Goal: Task Accomplishment & Management: Manage account settings

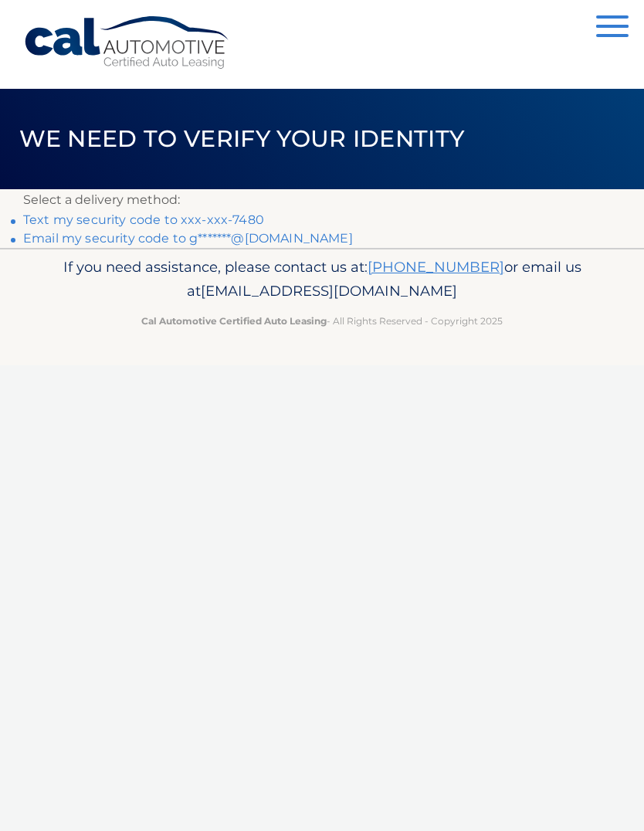
click at [0, 290] on div "If you need assistance, please contact us at: [PHONE_NUMBER] or email us at [EM…" at bounding box center [322, 291] width 644 height 86
click at [175, 222] on link "Text my security code to xxx-xxx-7480" at bounding box center [143, 219] width 241 height 15
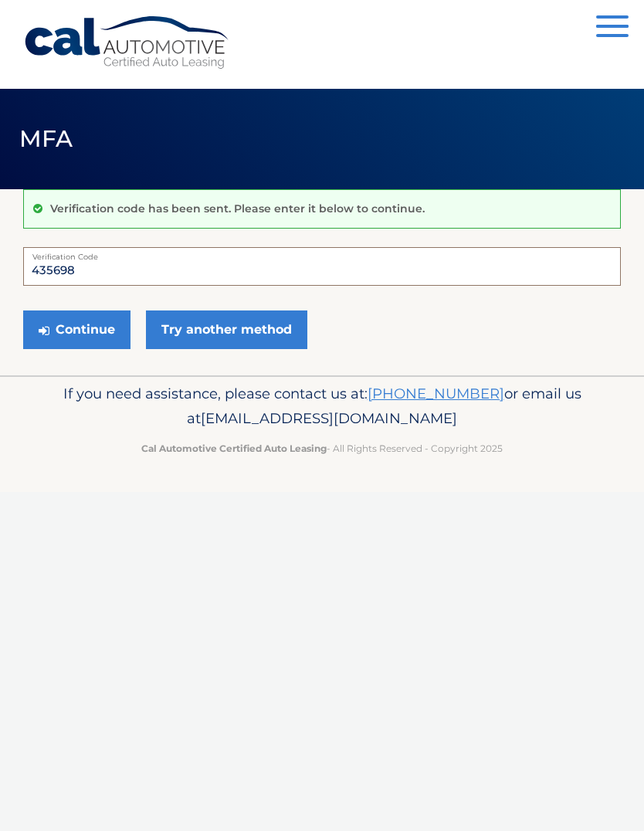
type input "435698"
click at [89, 325] on button "Continue" at bounding box center [76, 329] width 107 height 39
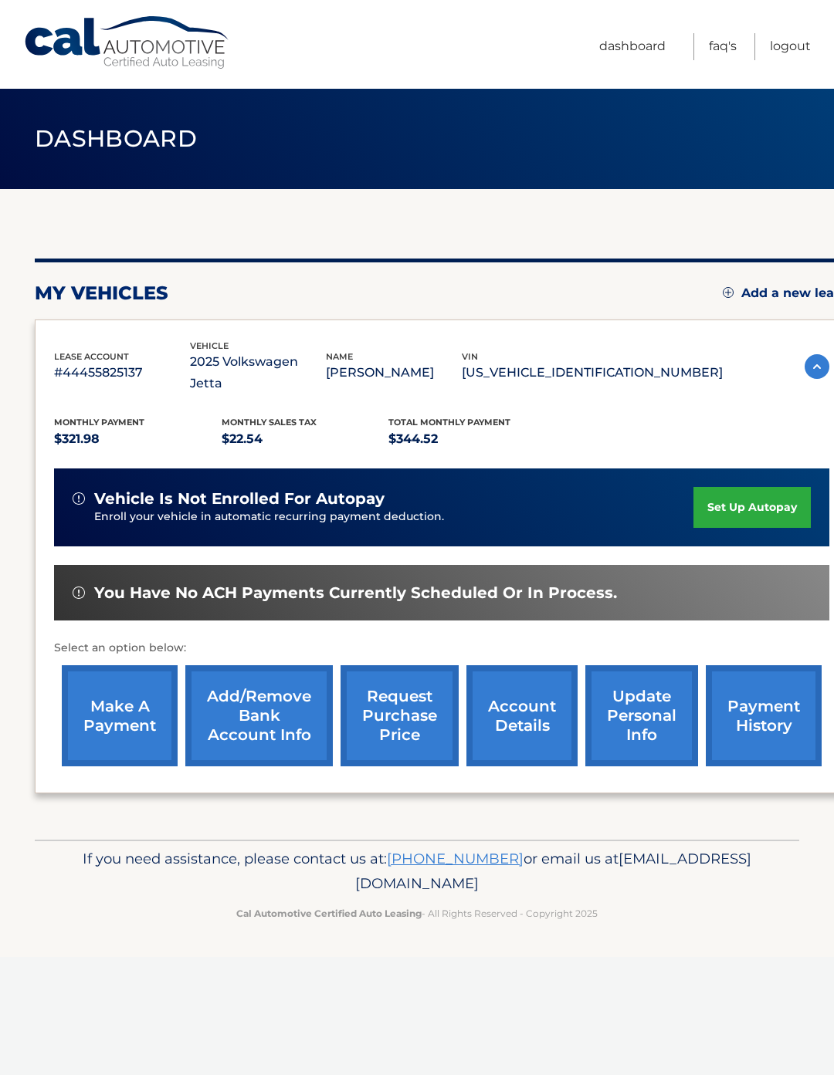
scroll to position [0, 12]
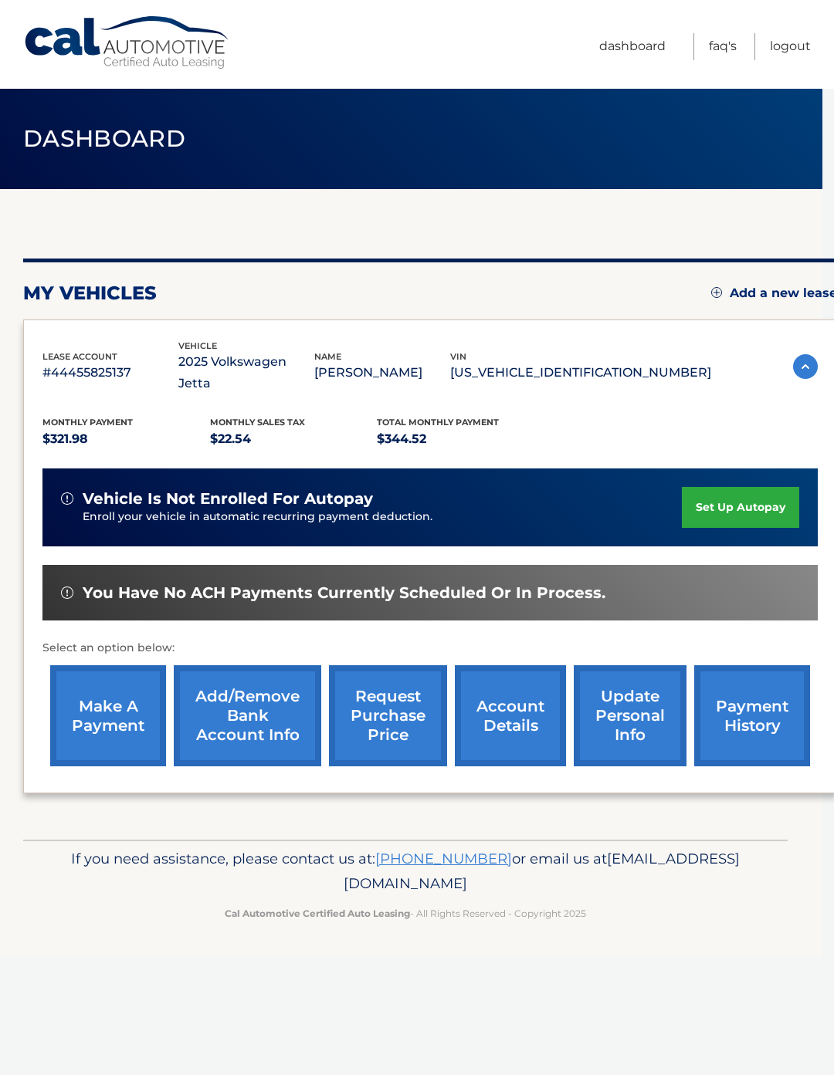
click at [636, 56] on link "Dashboard" at bounding box center [632, 46] width 66 height 27
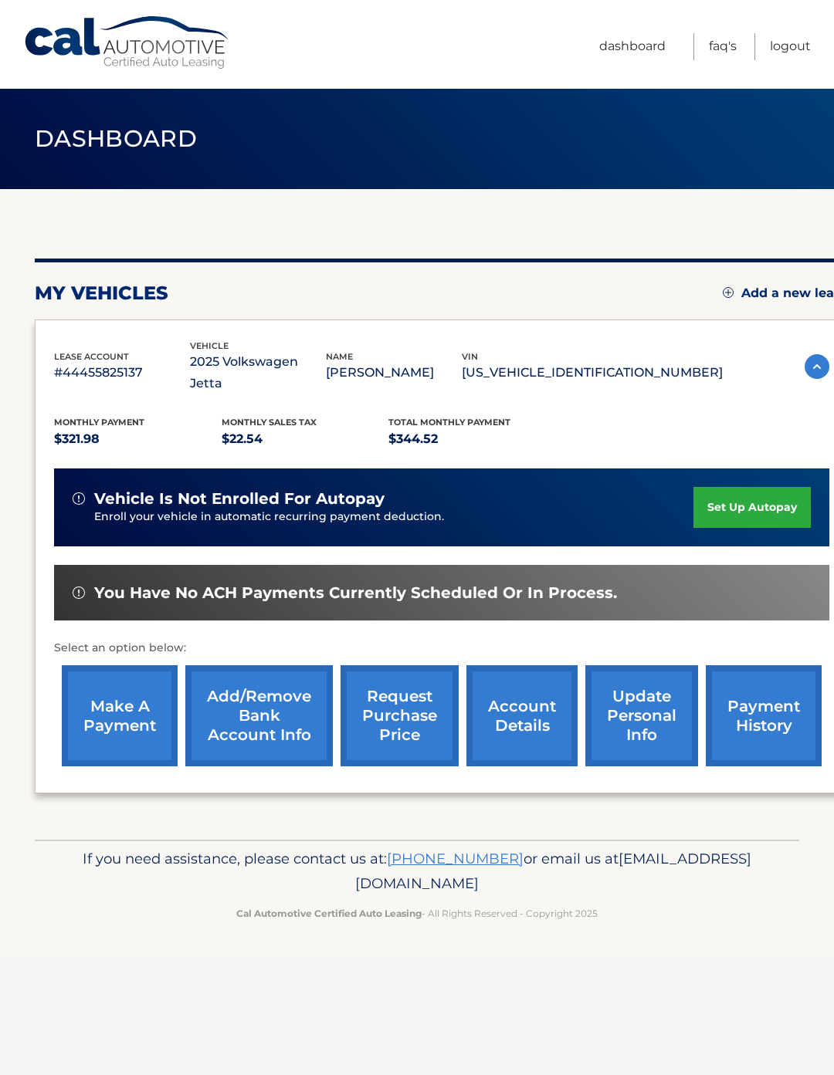
click at [80, 417] on span "Monthly Payment" at bounding box center [99, 422] width 90 height 11
click at [811, 367] on img at bounding box center [816, 366] width 25 height 25
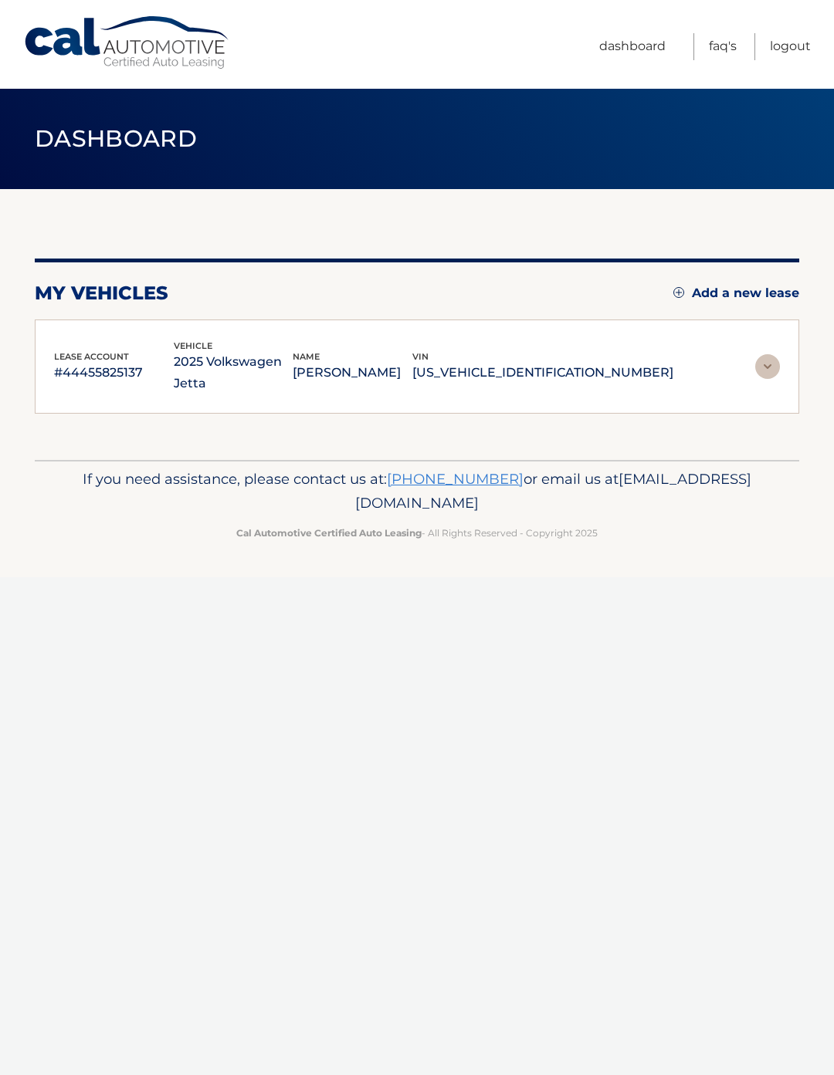
click at [775, 354] on img at bounding box center [767, 366] width 25 height 25
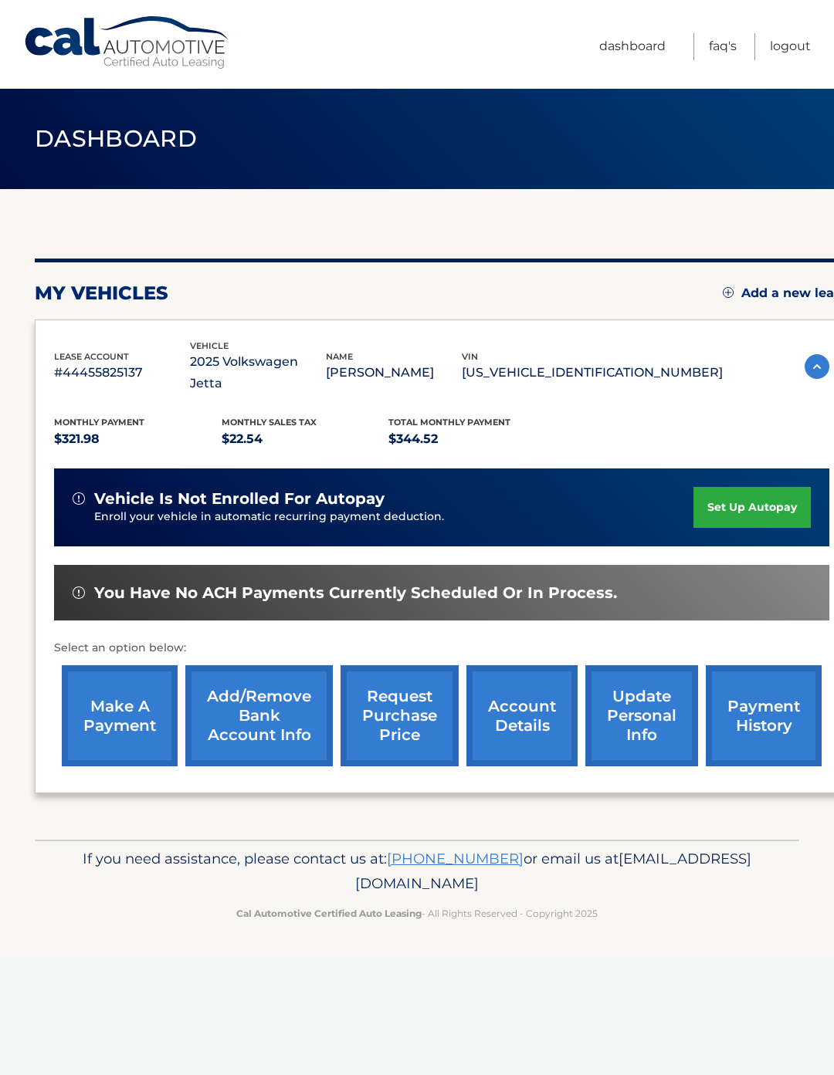
click at [104, 700] on link "make a payment" at bounding box center [120, 715] width 116 height 101
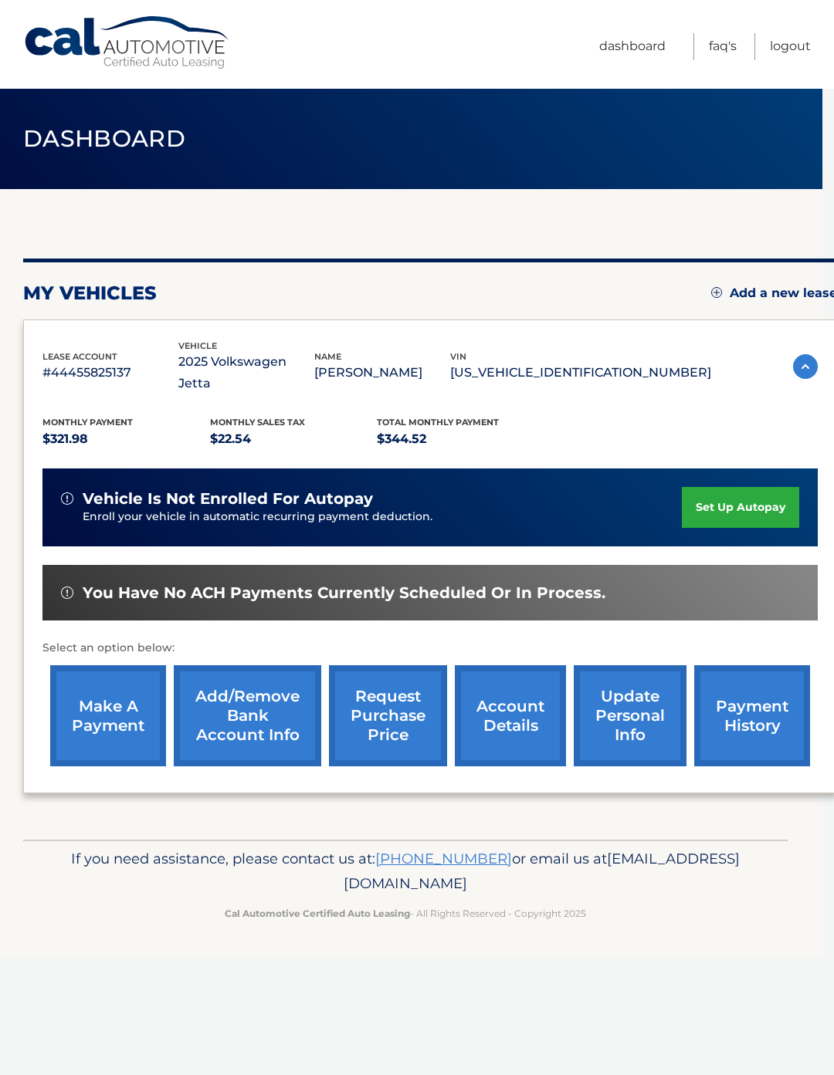
click at [521, 699] on link "account details" at bounding box center [510, 715] width 111 height 101
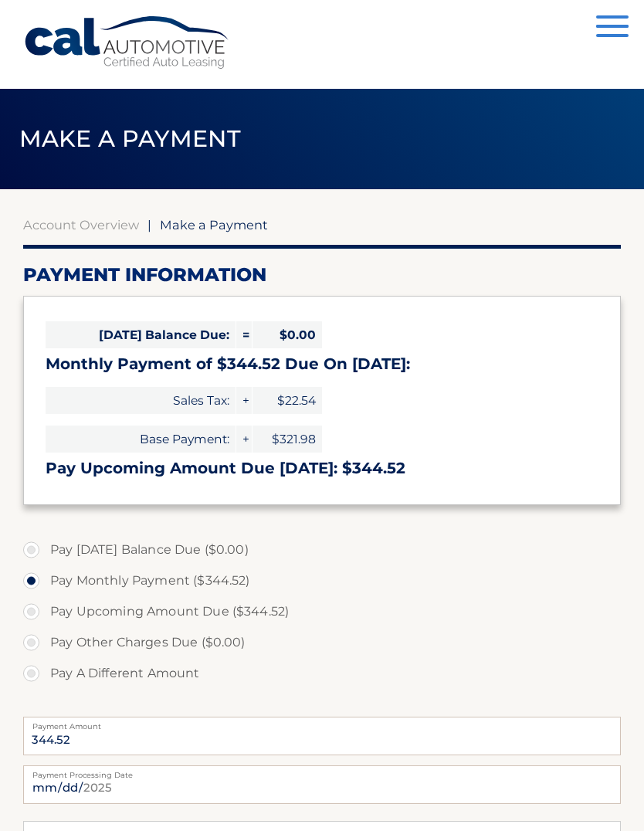
select select "NDZjNjdhYWMtNTYzMy00NzY2LTk4OTQtYzRiMmEyOThlNmNm"
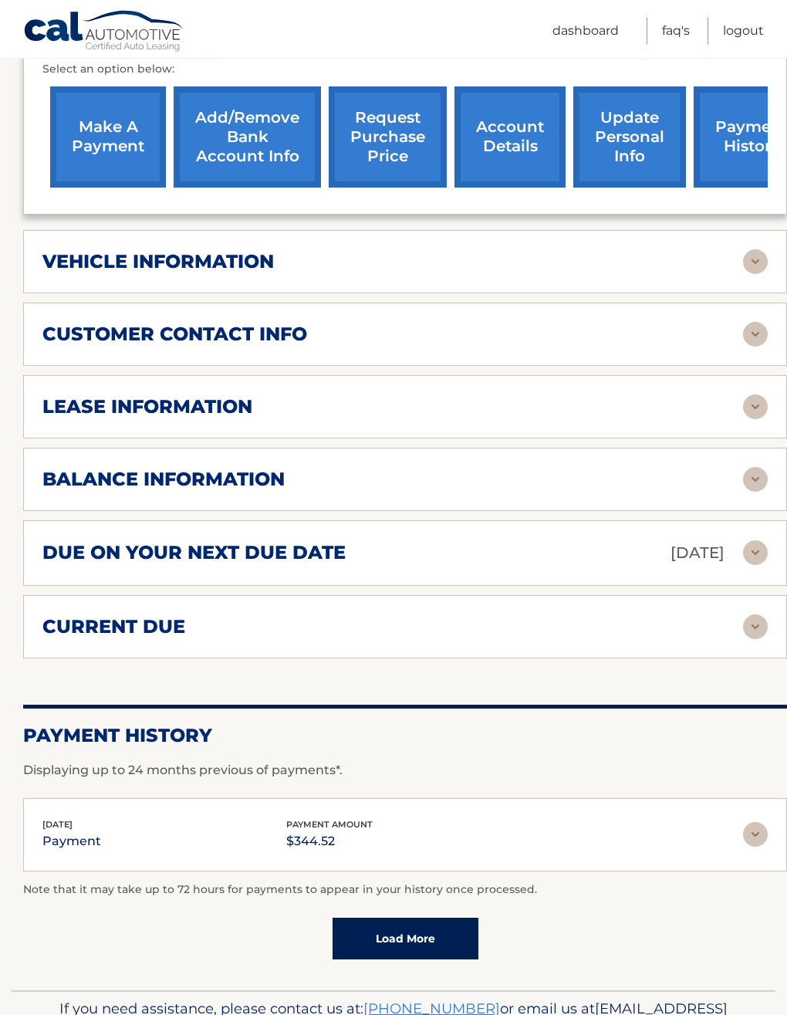
scroll to position [600, 0]
click at [438, 918] on link "Load More" at bounding box center [406, 939] width 146 height 42
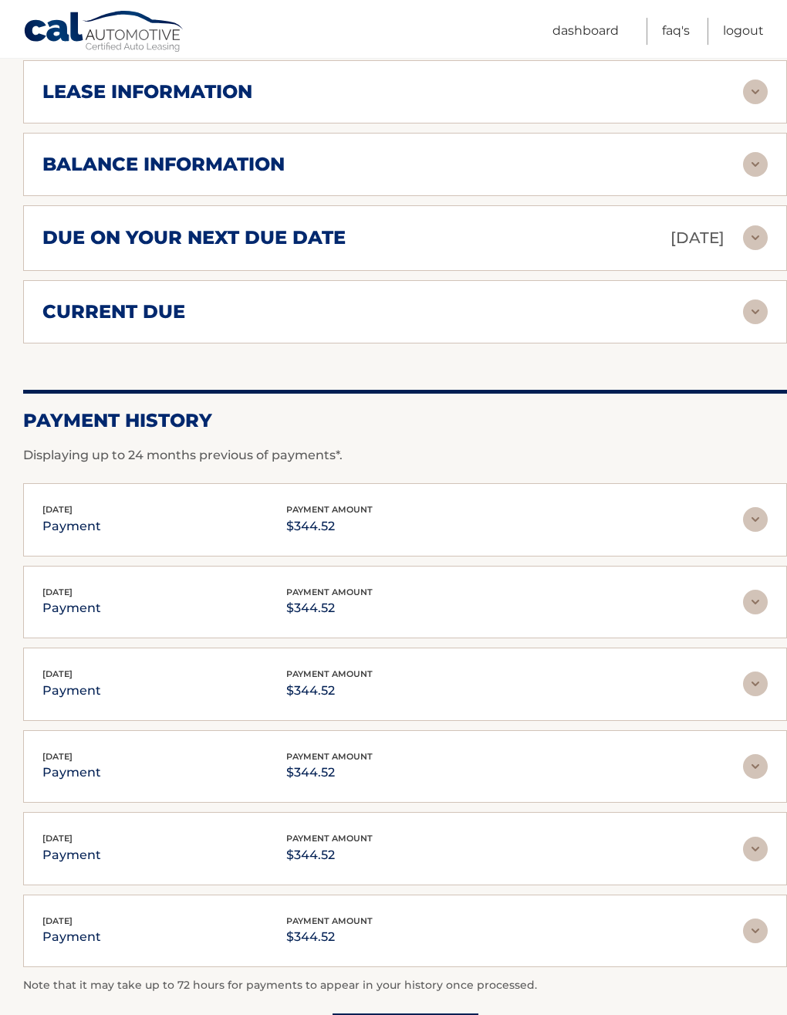
scroll to position [909, 0]
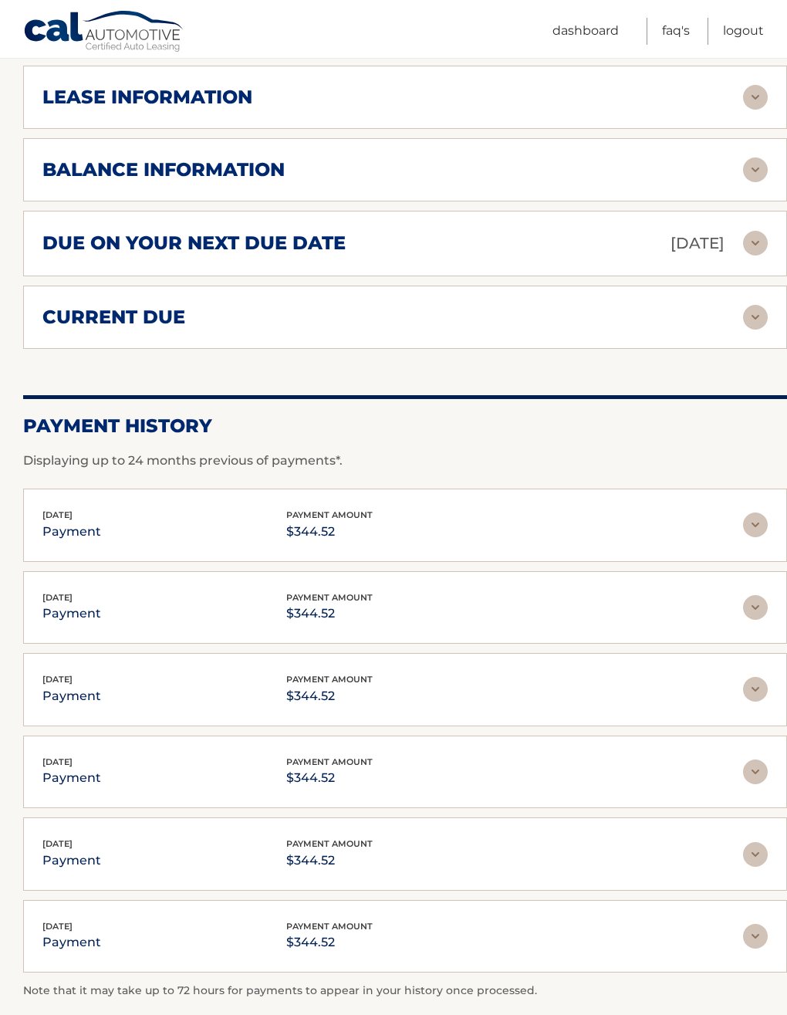
click at [756, 513] on img at bounding box center [755, 525] width 25 height 25
click at [753, 513] on img at bounding box center [755, 525] width 25 height 25
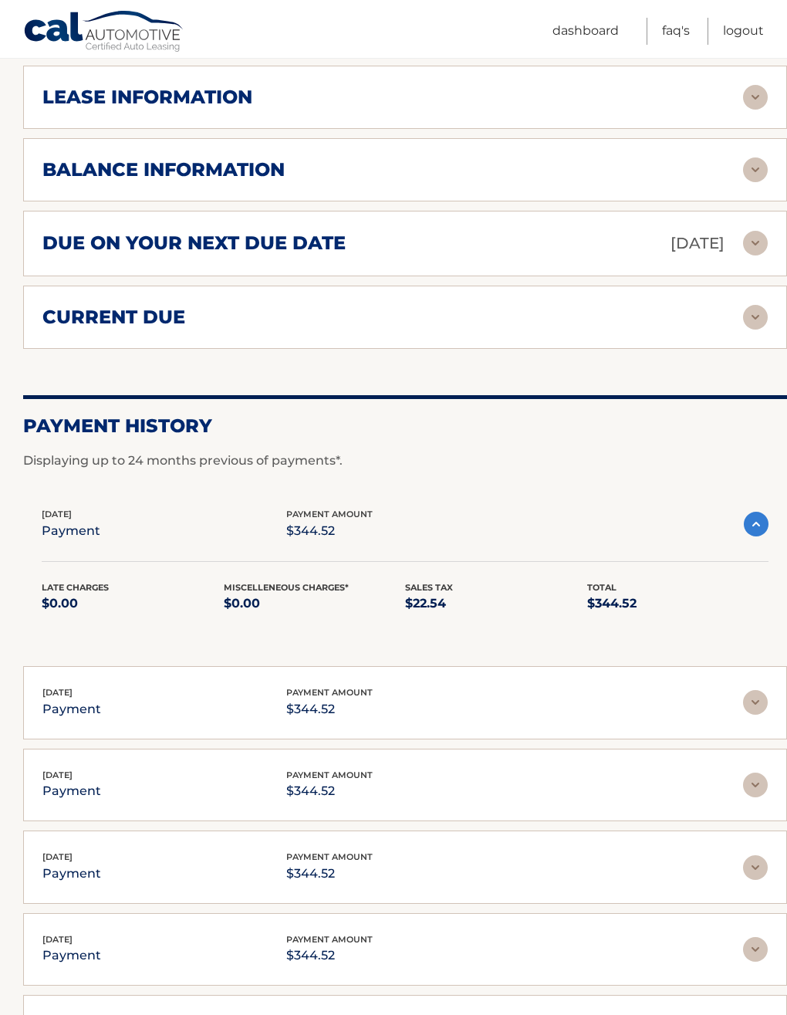
click at [761, 512] on img at bounding box center [756, 524] width 25 height 25
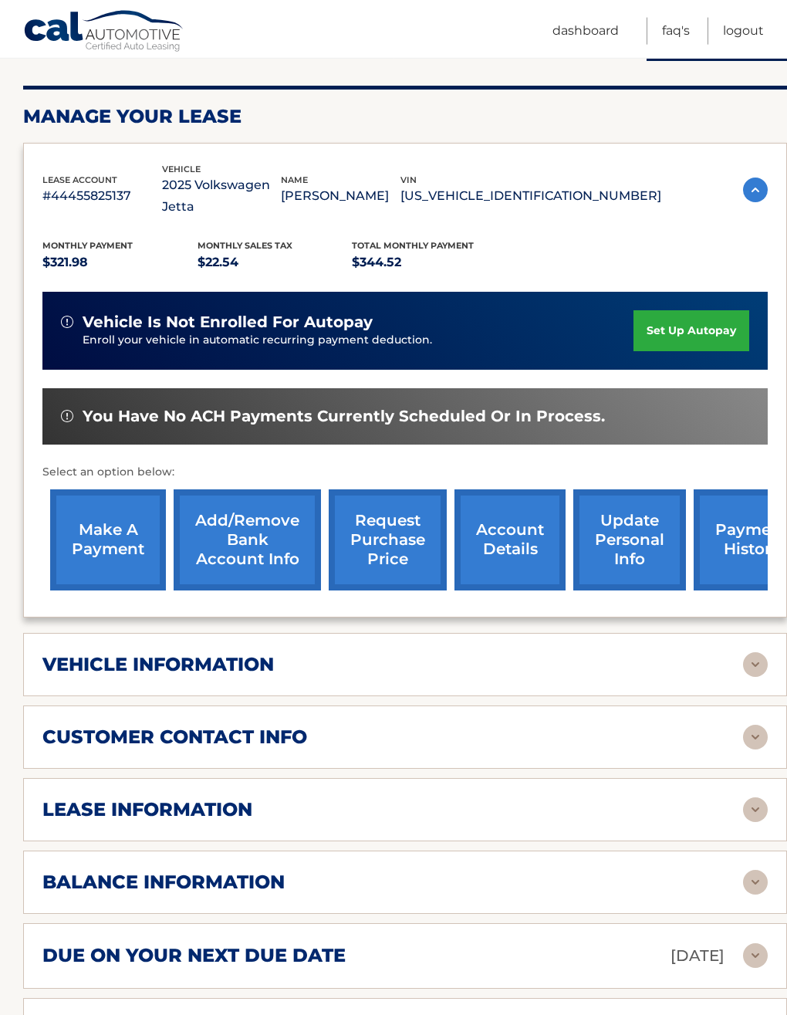
scroll to position [194, 0]
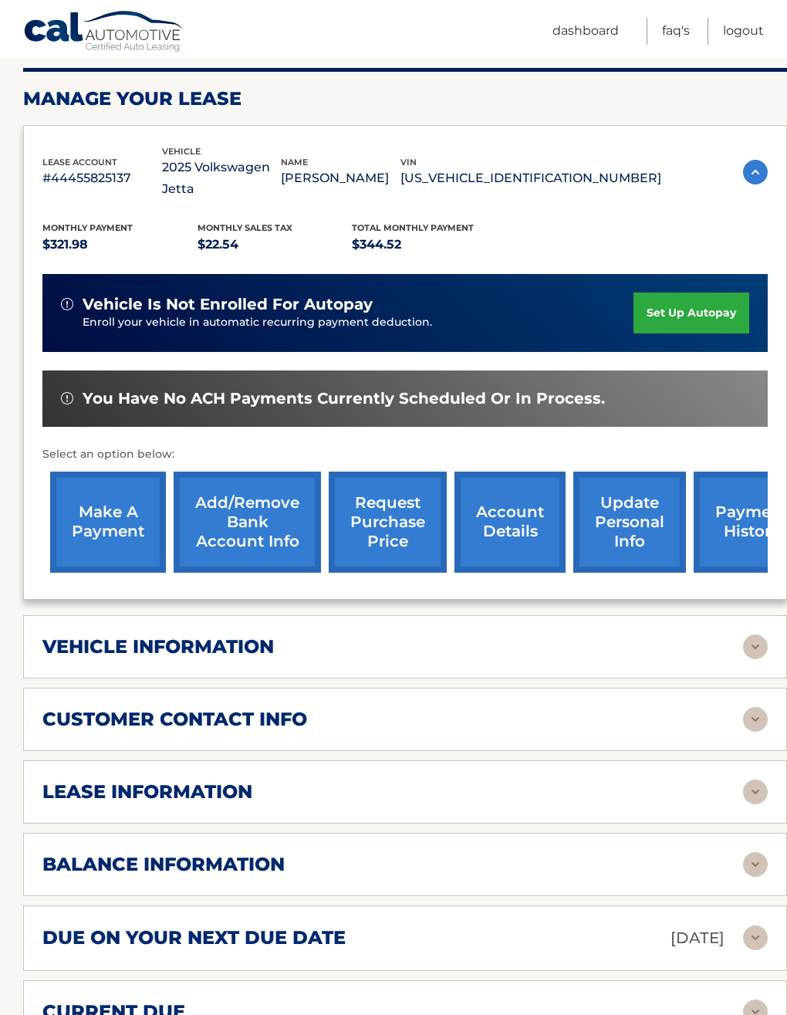
click at [754, 780] on img at bounding box center [755, 792] width 25 height 25
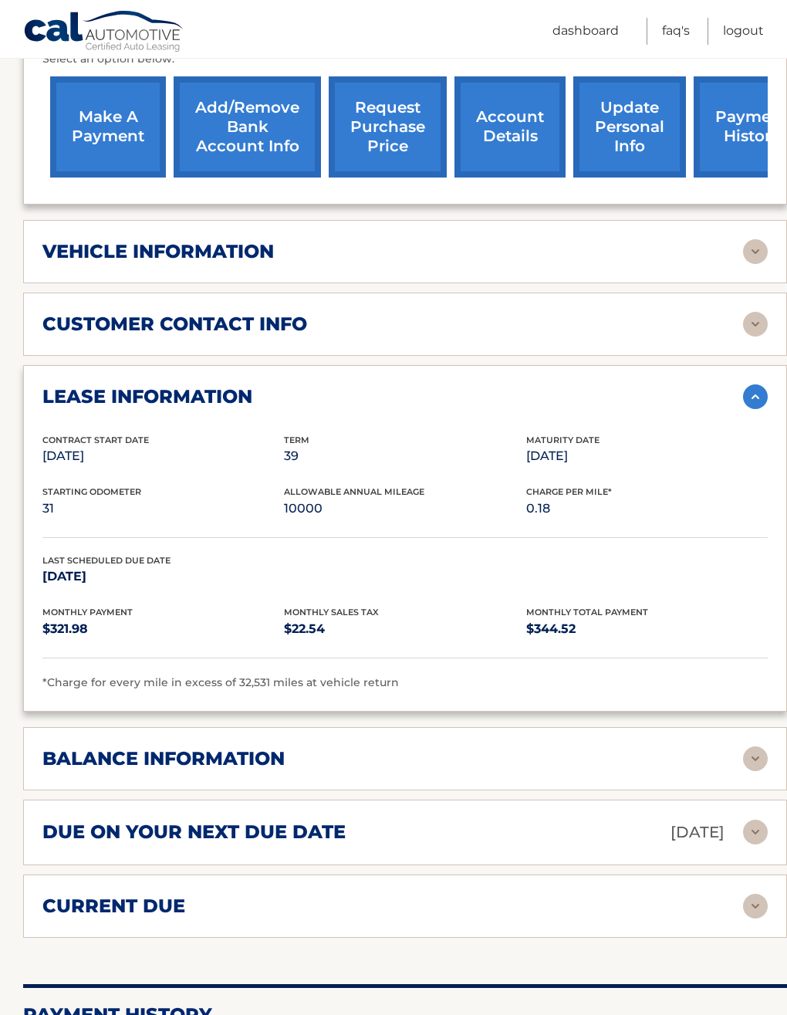
click at [757, 746] on img at bounding box center [755, 758] width 25 height 25
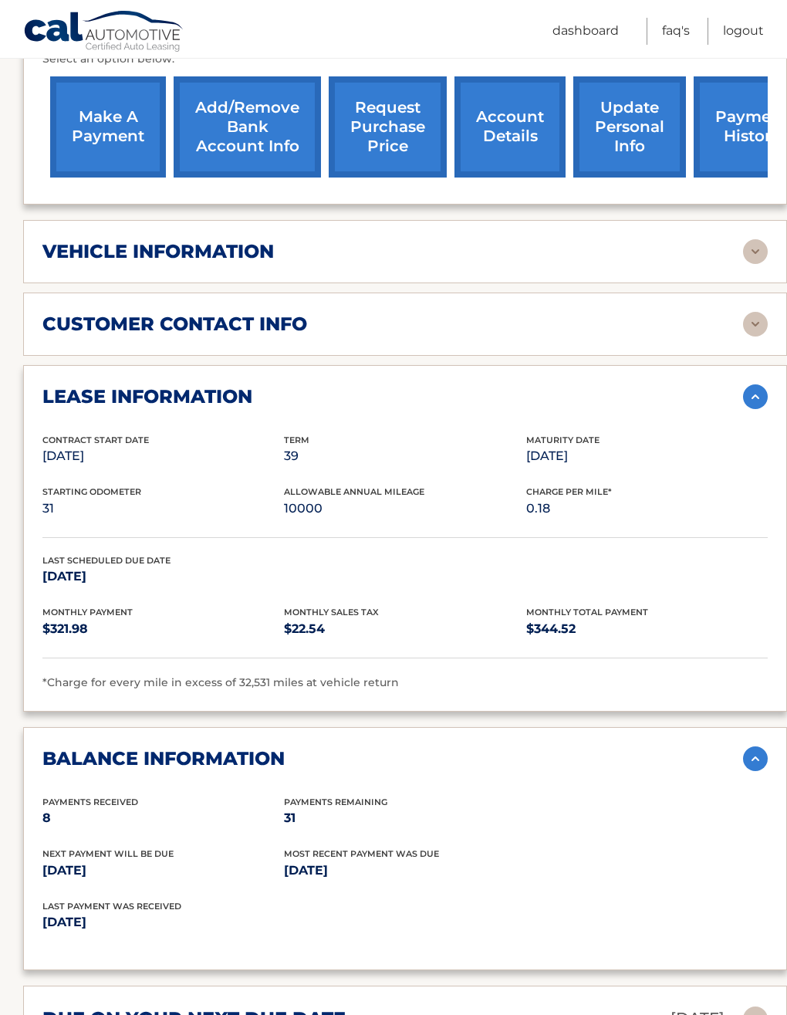
click at [755, 384] on img at bounding box center [755, 396] width 25 height 25
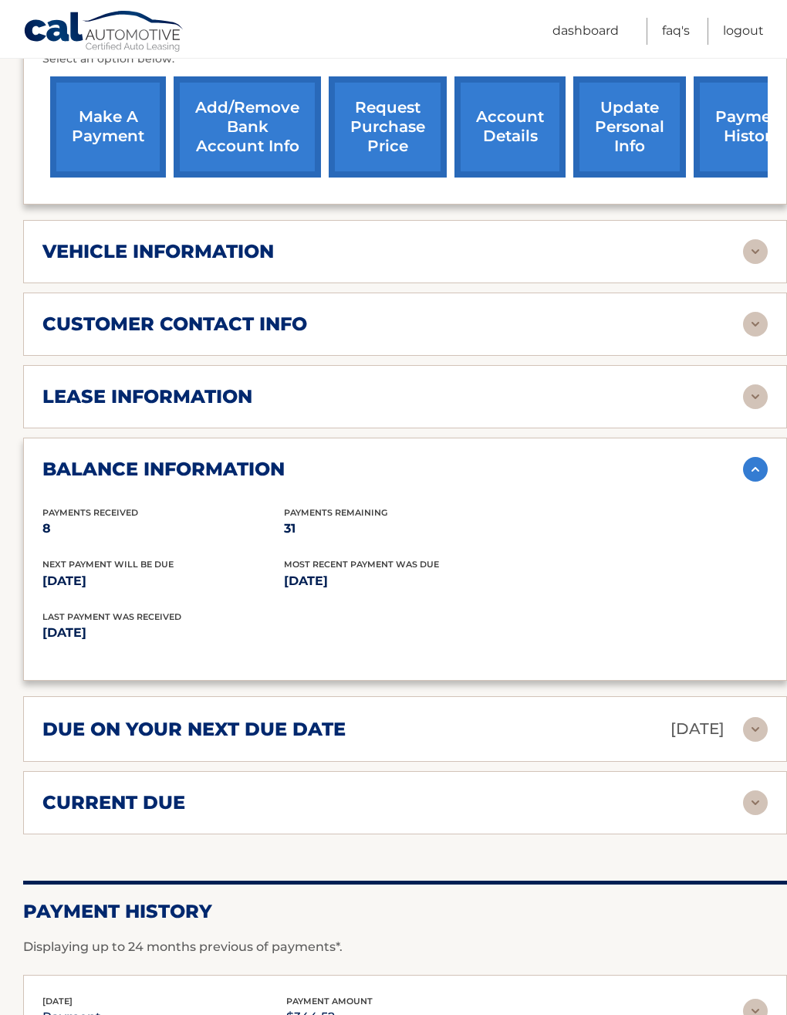
click at [766, 457] on img at bounding box center [755, 469] width 25 height 25
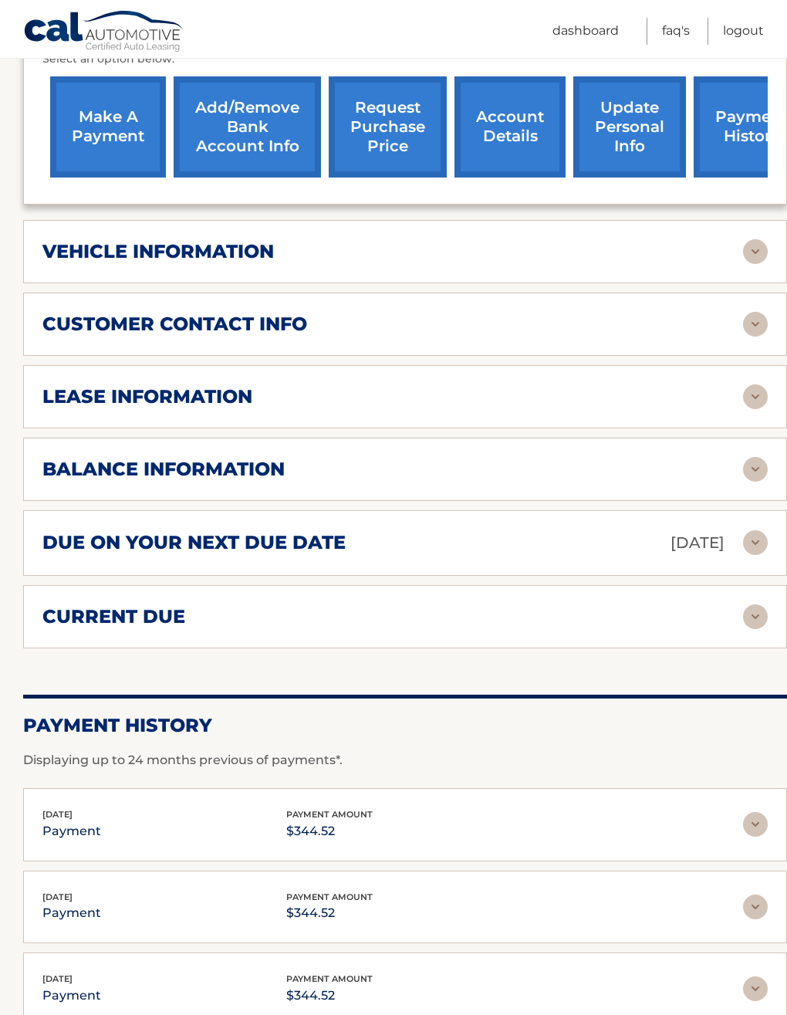
click at [765, 530] on img at bounding box center [755, 542] width 25 height 25
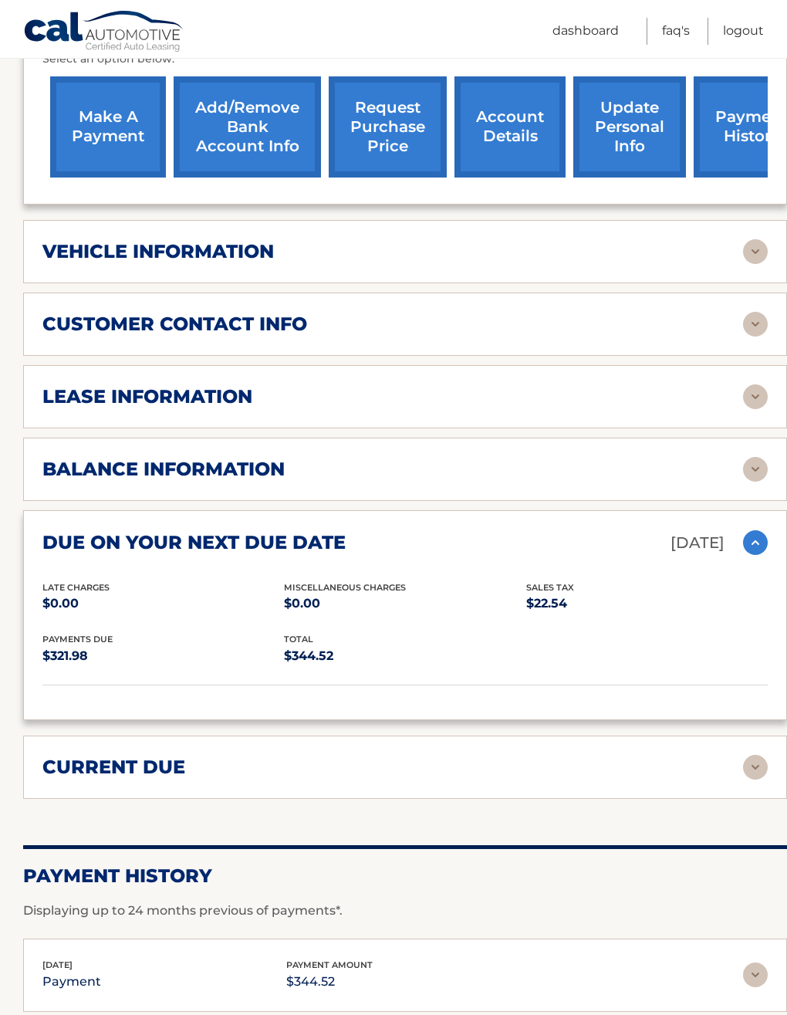
click at [750, 755] on img at bounding box center [755, 767] width 25 height 25
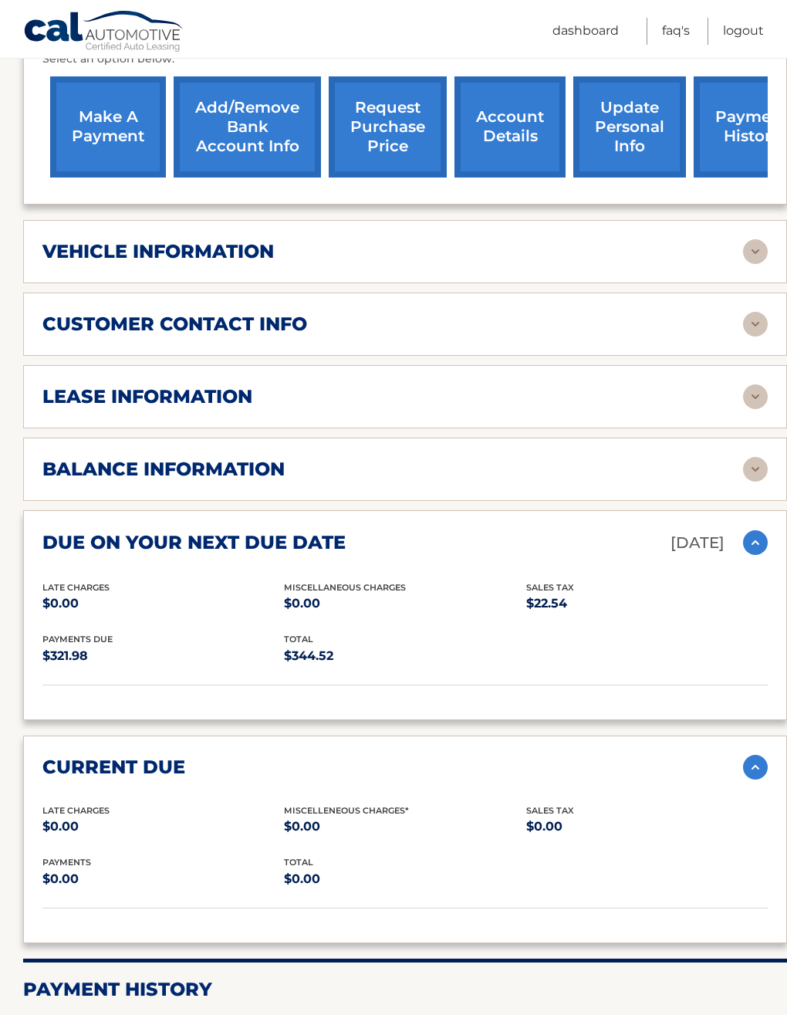
click at [744, 755] on img at bounding box center [755, 767] width 25 height 25
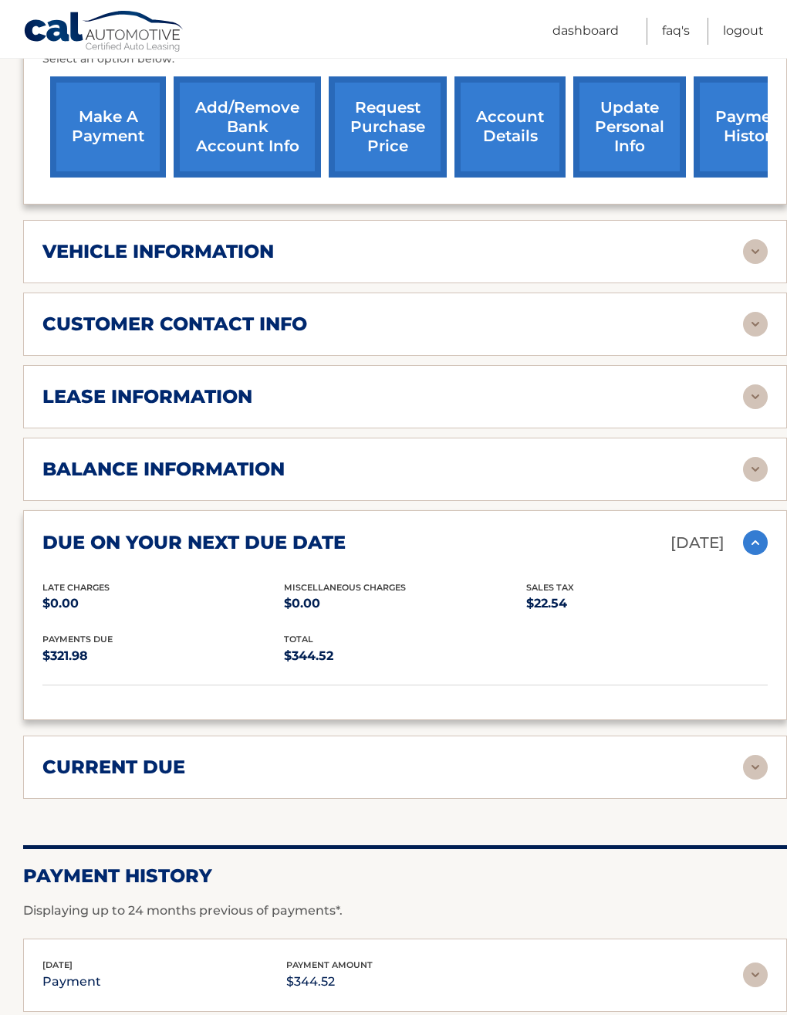
click at [761, 530] on img at bounding box center [755, 542] width 25 height 25
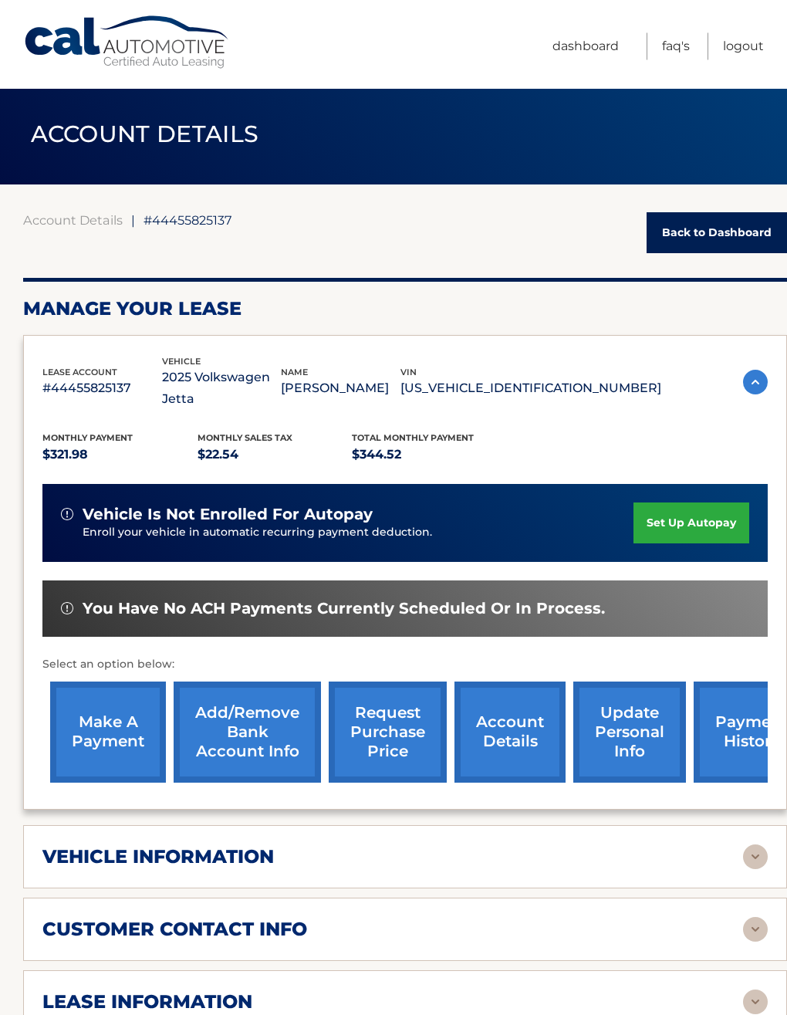
scroll to position [0, 0]
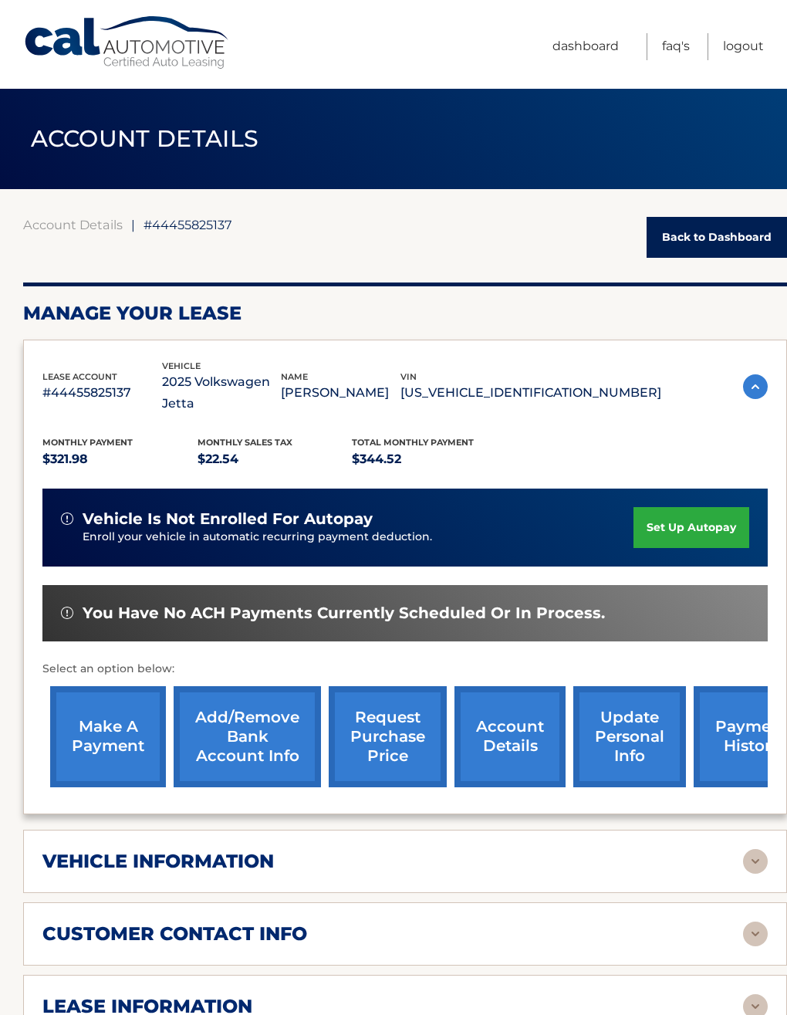
click at [765, 374] on img at bounding box center [755, 386] width 25 height 25
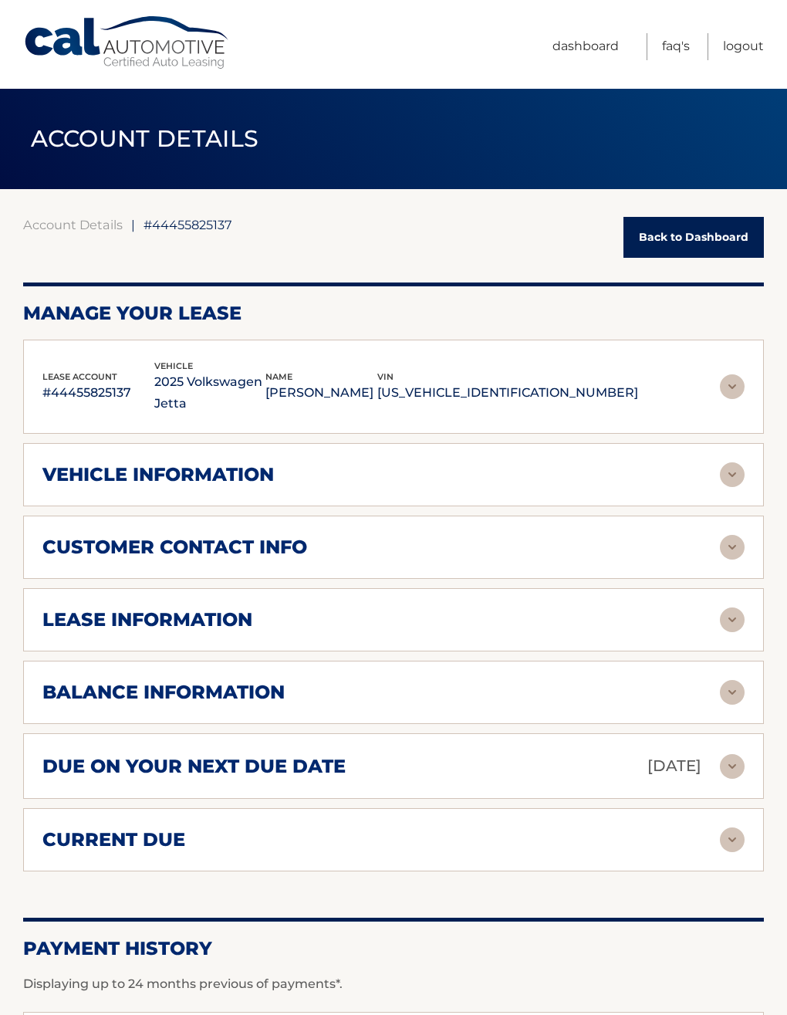
click at [736, 374] on img at bounding box center [732, 386] width 25 height 25
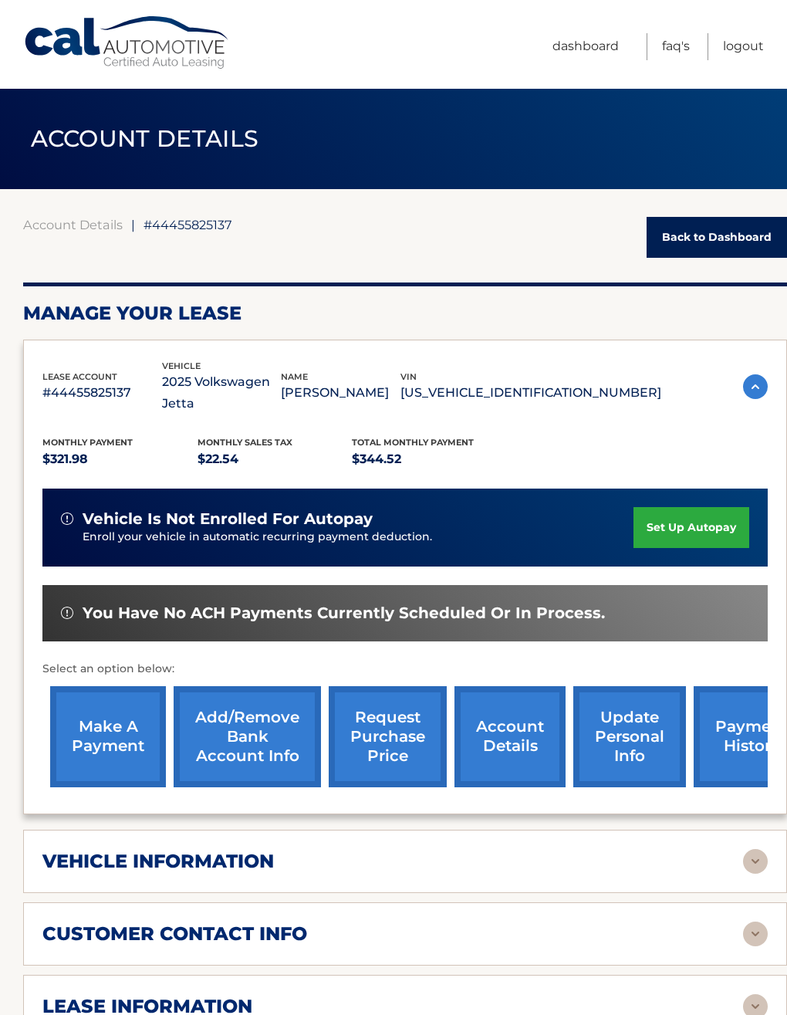
click at [172, 232] on div "Account Details | #44455825137 Back to Dashboard" at bounding box center [405, 237] width 764 height 41
click at [174, 232] on div "Account Details | #44455825137 Back to Dashboard" at bounding box center [405, 237] width 764 height 41
click at [40, 229] on link "Account Details" at bounding box center [73, 224] width 100 height 15
click at [522, 724] on link "account details" at bounding box center [510, 736] width 111 height 101
click at [511, 710] on link "account details" at bounding box center [510, 736] width 111 height 101
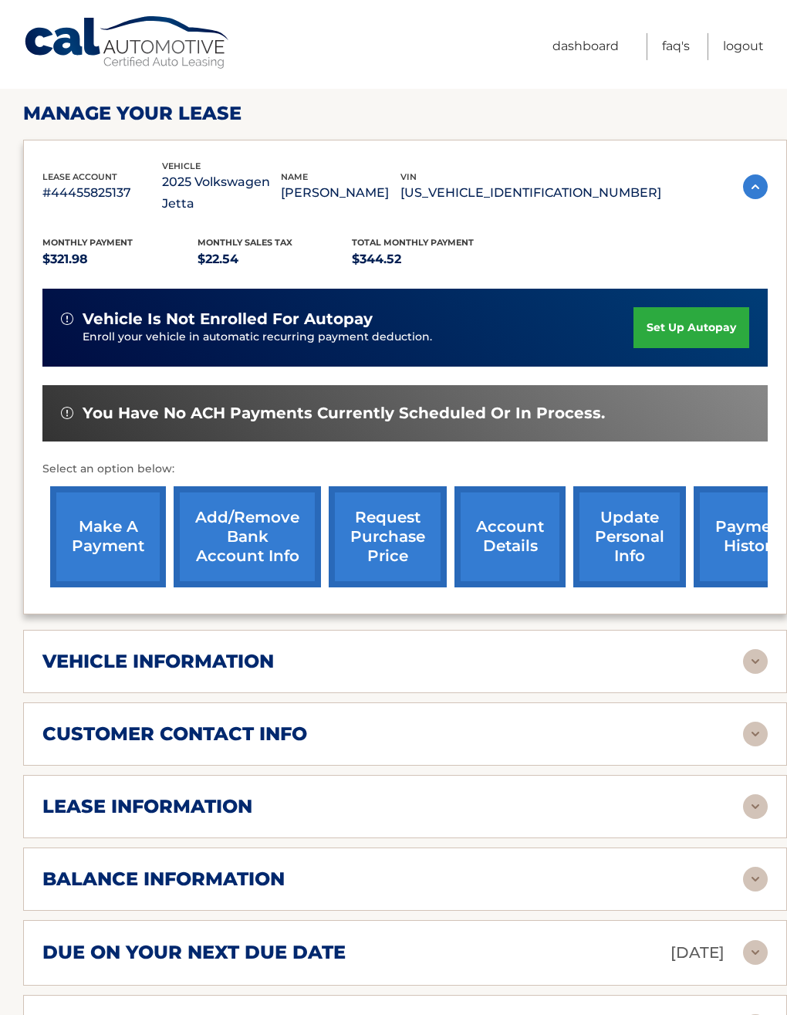
scroll to position [301, 0]
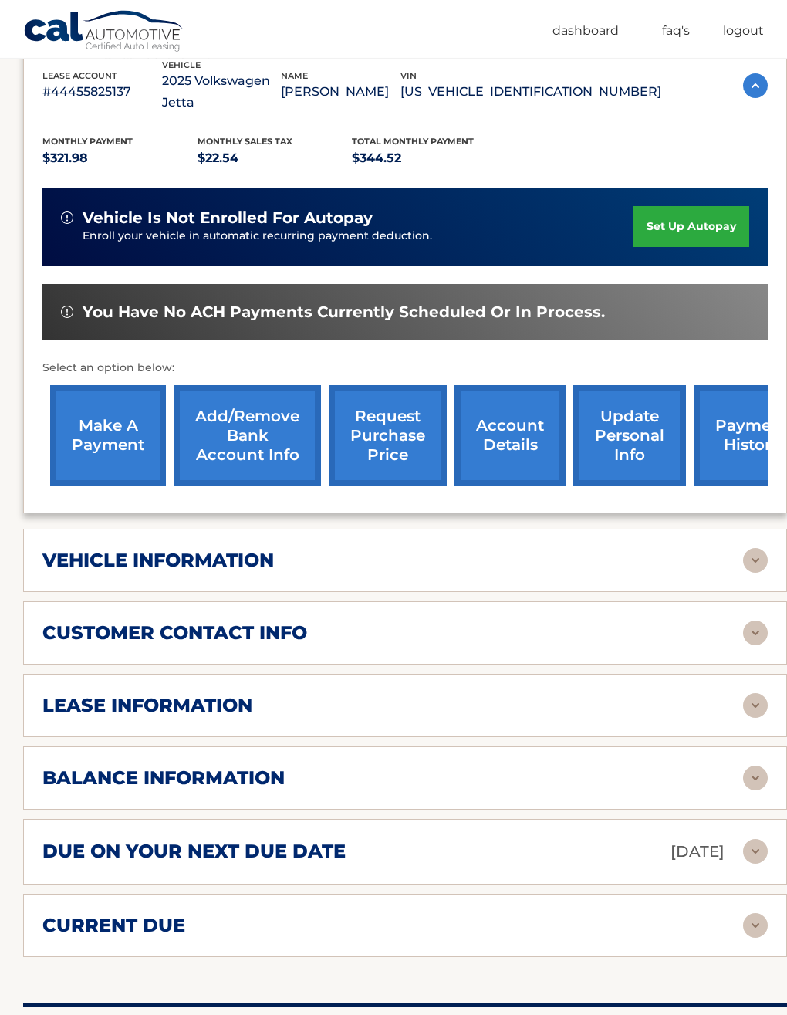
click at [762, 693] on img at bounding box center [755, 705] width 25 height 25
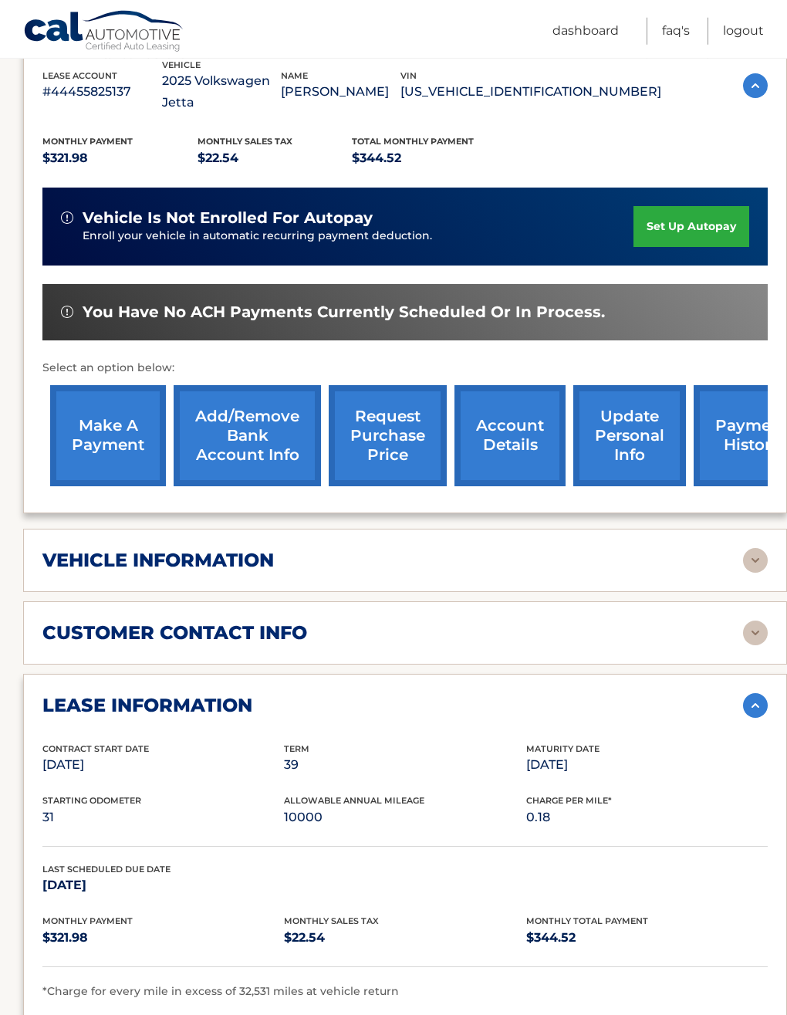
click at [752, 693] on img at bounding box center [755, 705] width 25 height 25
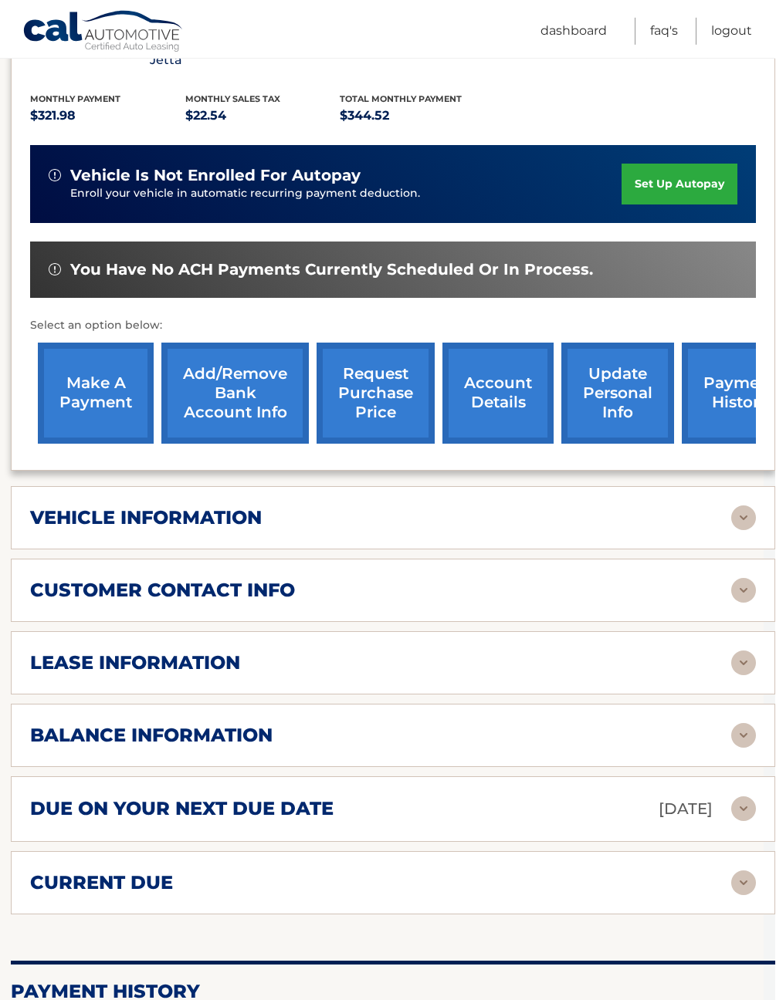
scroll to position [344, 11]
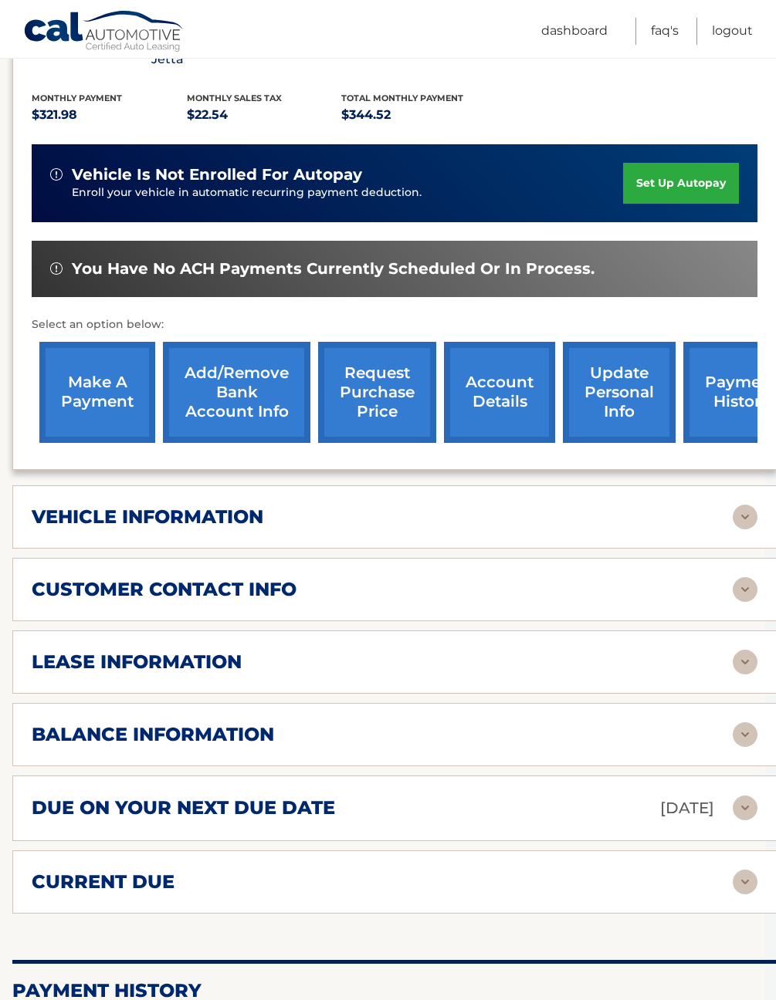
click at [730, 394] on link "payment history" at bounding box center [741, 392] width 116 height 101
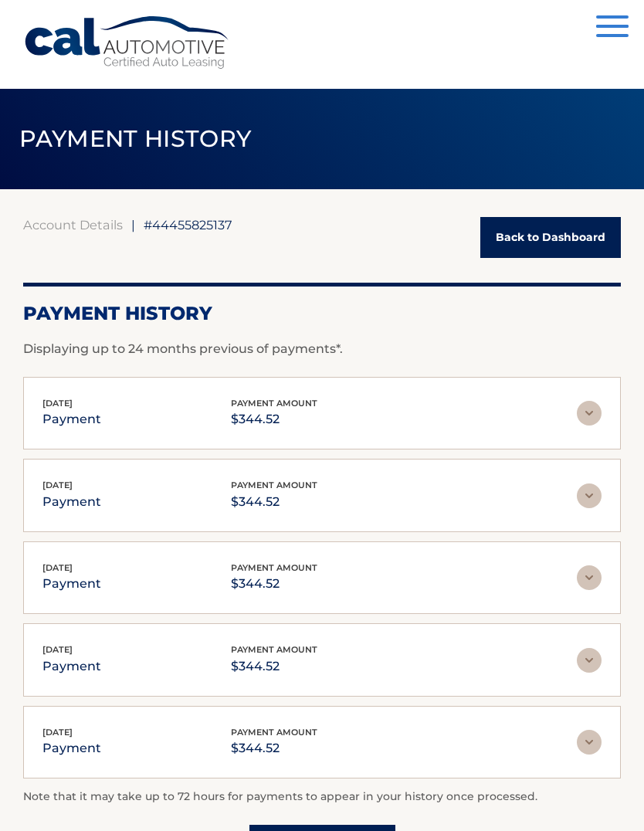
click at [588, 418] on img at bounding box center [589, 413] width 25 height 25
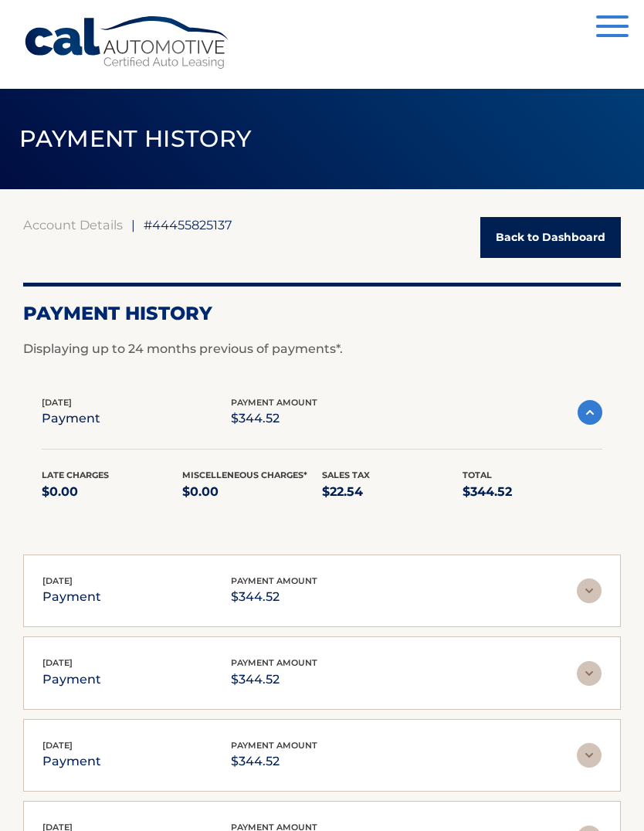
click at [590, 410] on img at bounding box center [589, 412] width 25 height 25
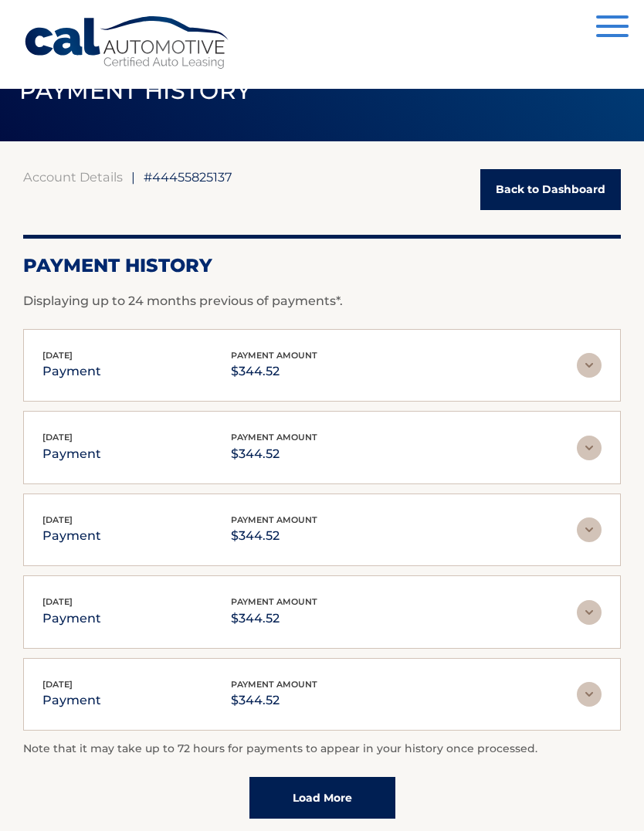
scroll to position [126, 0]
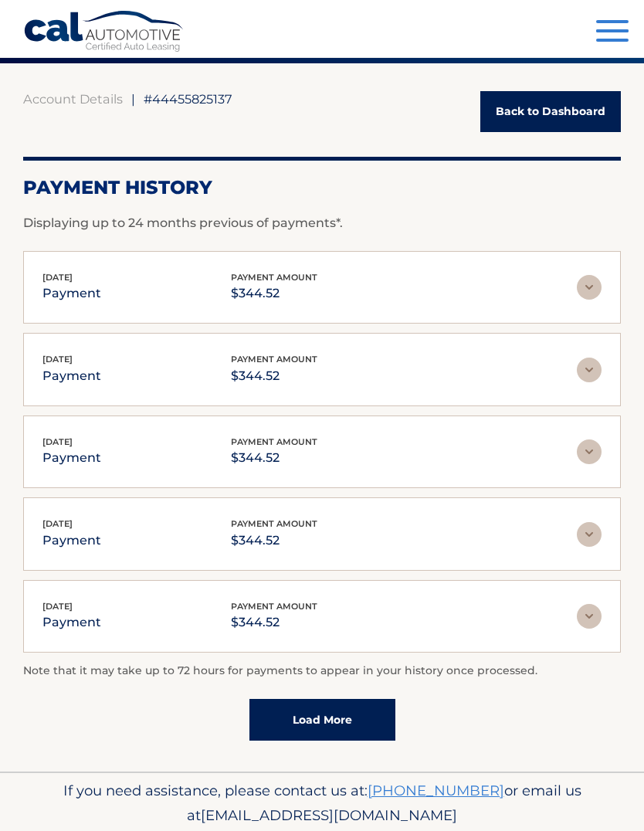
click at [379, 713] on link "Load More" at bounding box center [322, 720] width 146 height 42
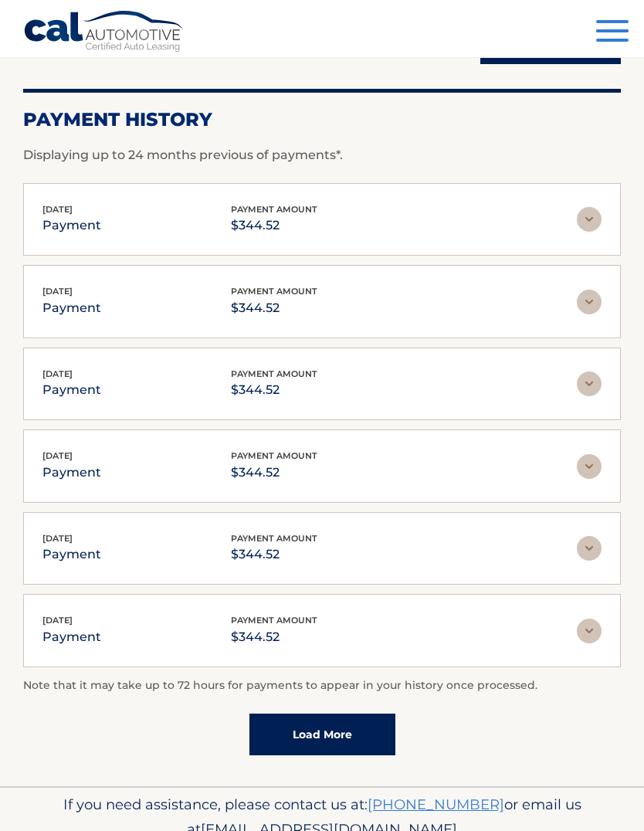
scroll to position [208, 0]
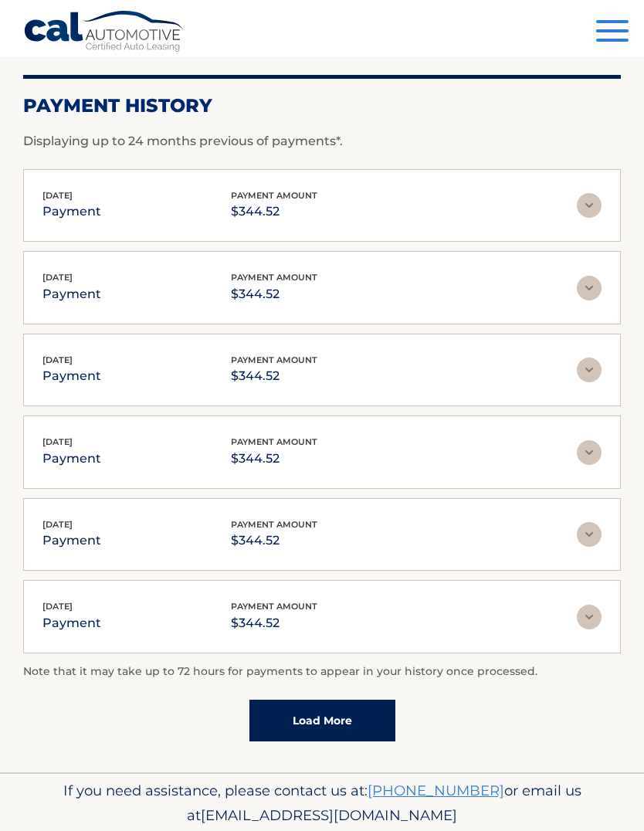
click at [377, 706] on link "Load More" at bounding box center [322, 720] width 146 height 42
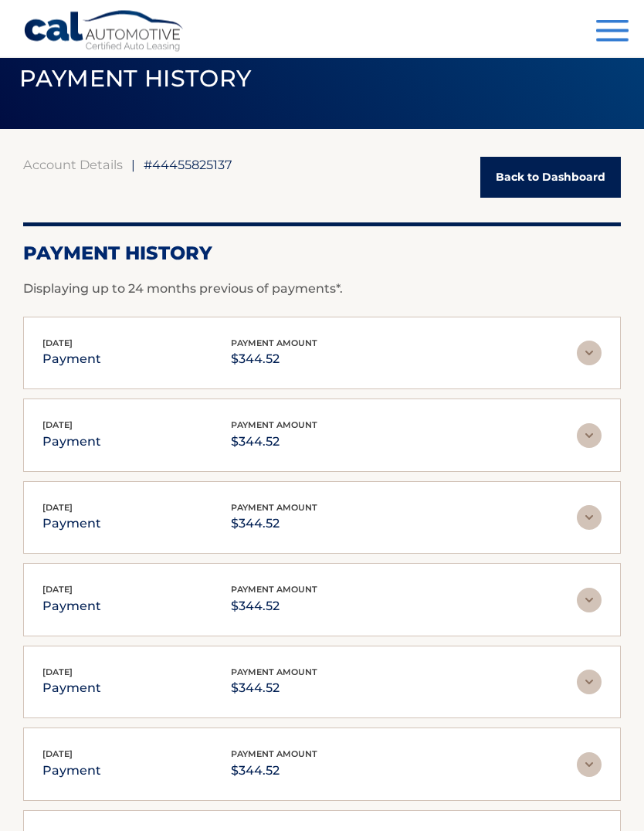
scroll to position [0, 0]
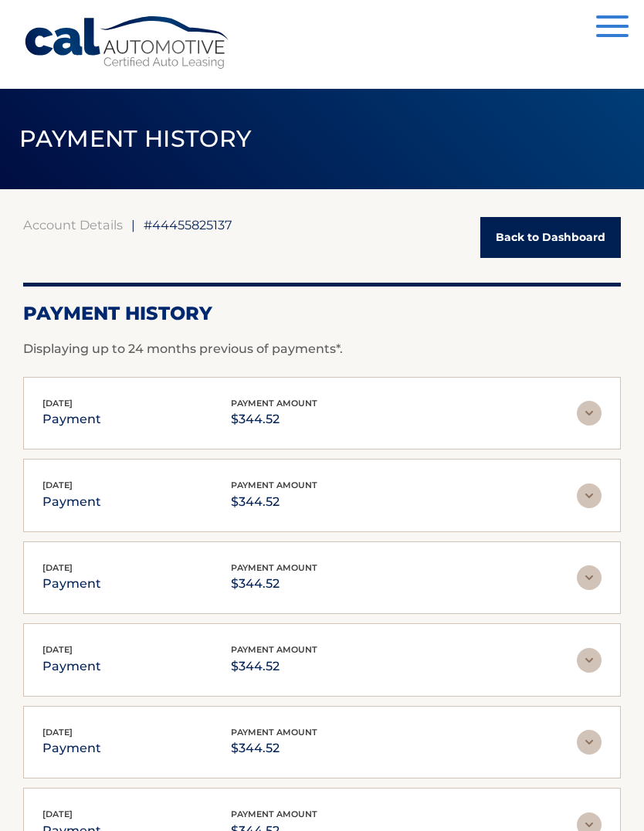
click at [575, 232] on link "Back to Dashboard" at bounding box center [550, 237] width 140 height 41
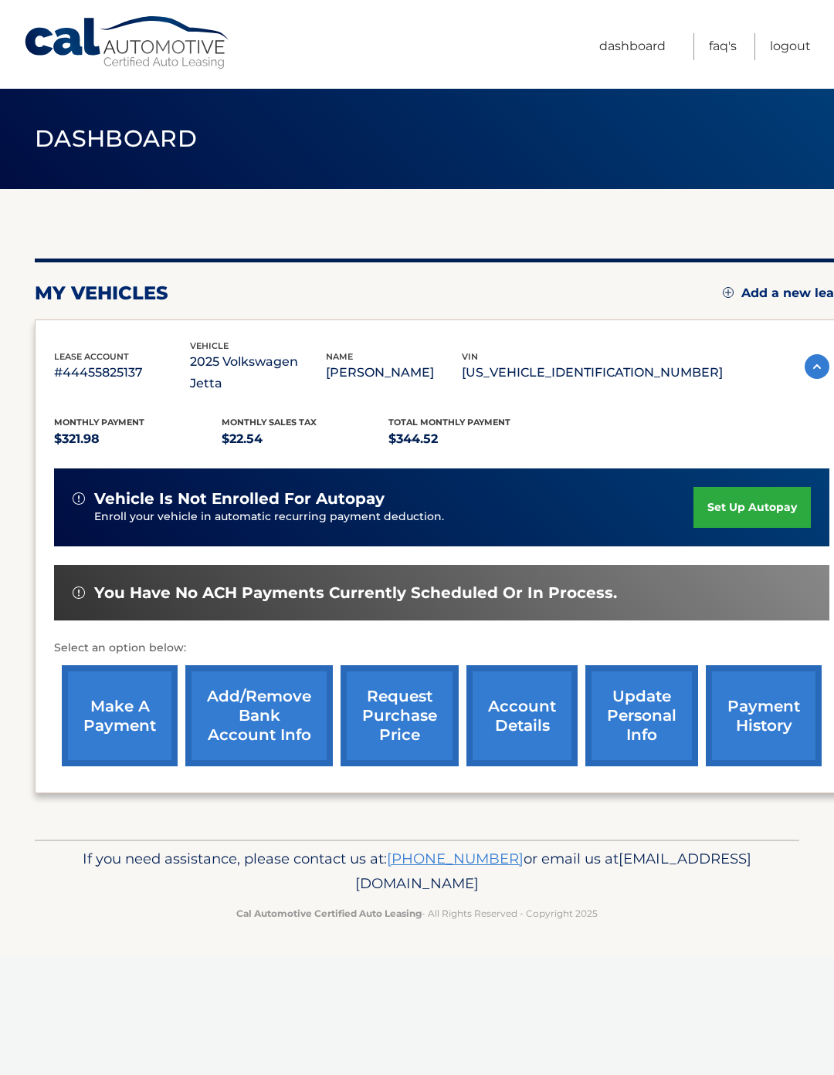
scroll to position [0, 12]
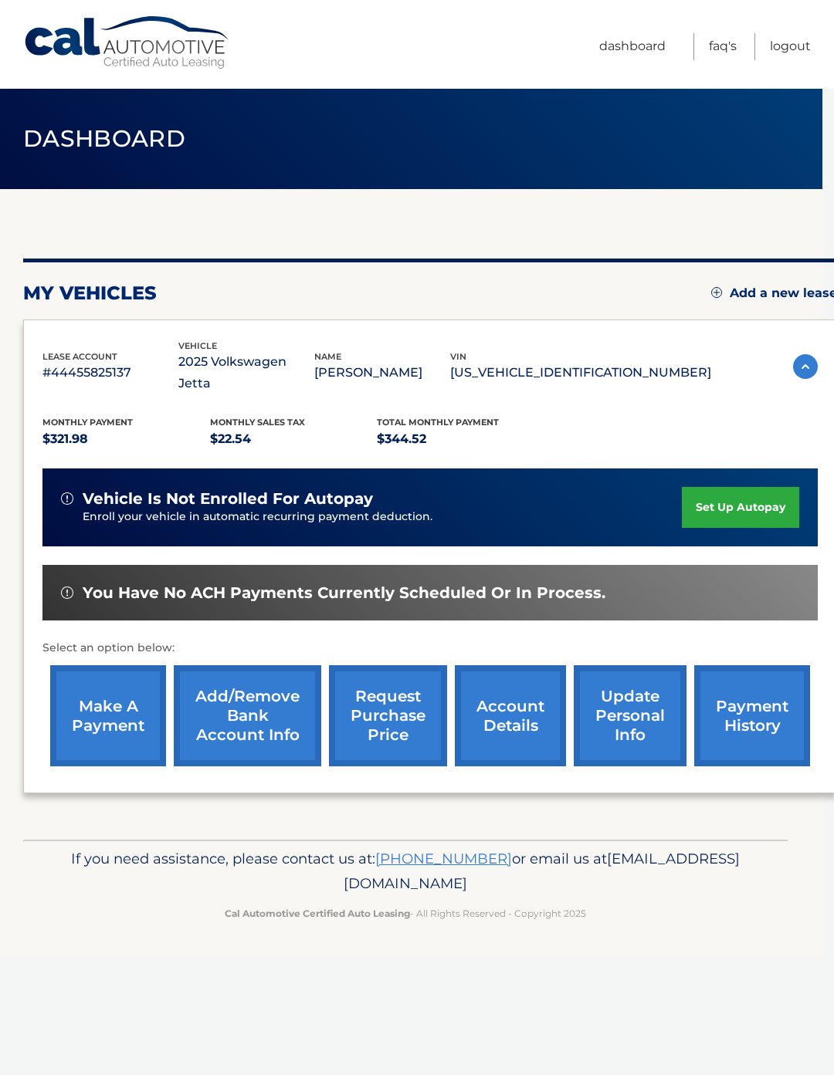
click at [728, 565] on div "You have no ACH payments currently scheduled or in process." at bounding box center [429, 593] width 775 height 56
click at [127, 509] on p "Enroll your vehicle in automatic recurring payment deduction." at bounding box center [382, 517] width 599 height 17
click at [801, 354] on img at bounding box center [805, 366] width 25 height 25
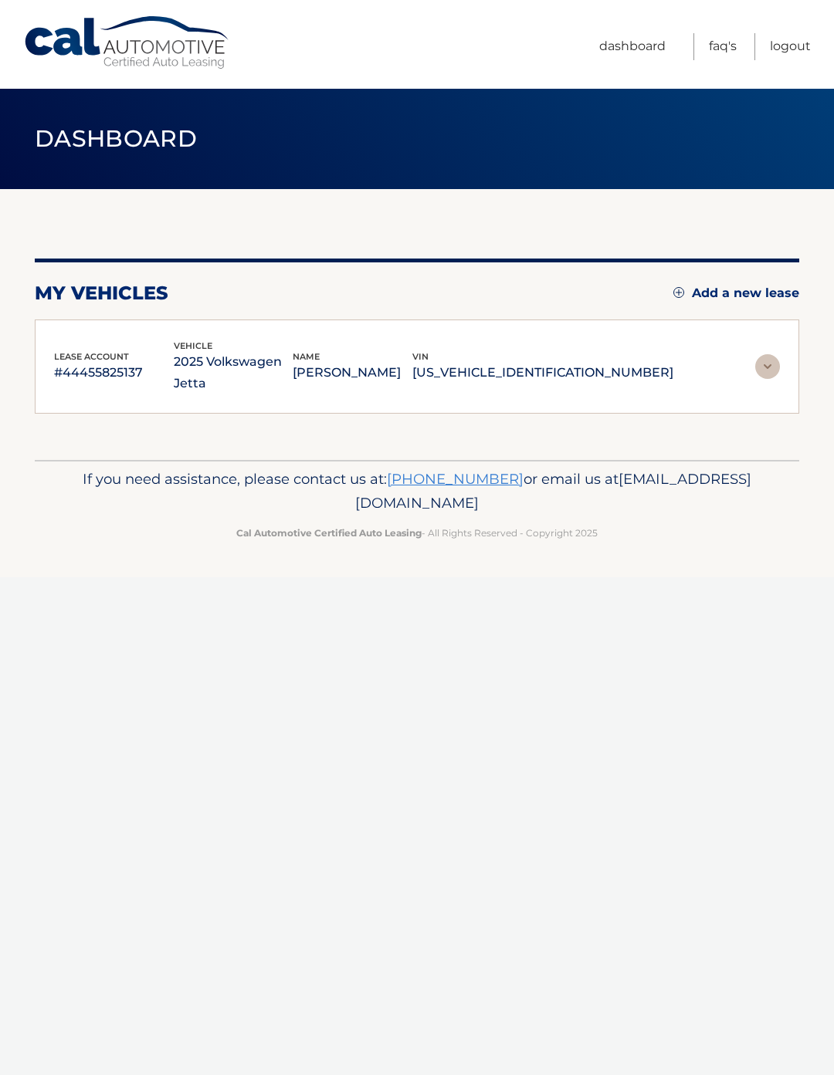
scroll to position [0, 0]
click at [774, 355] on img at bounding box center [767, 366] width 25 height 25
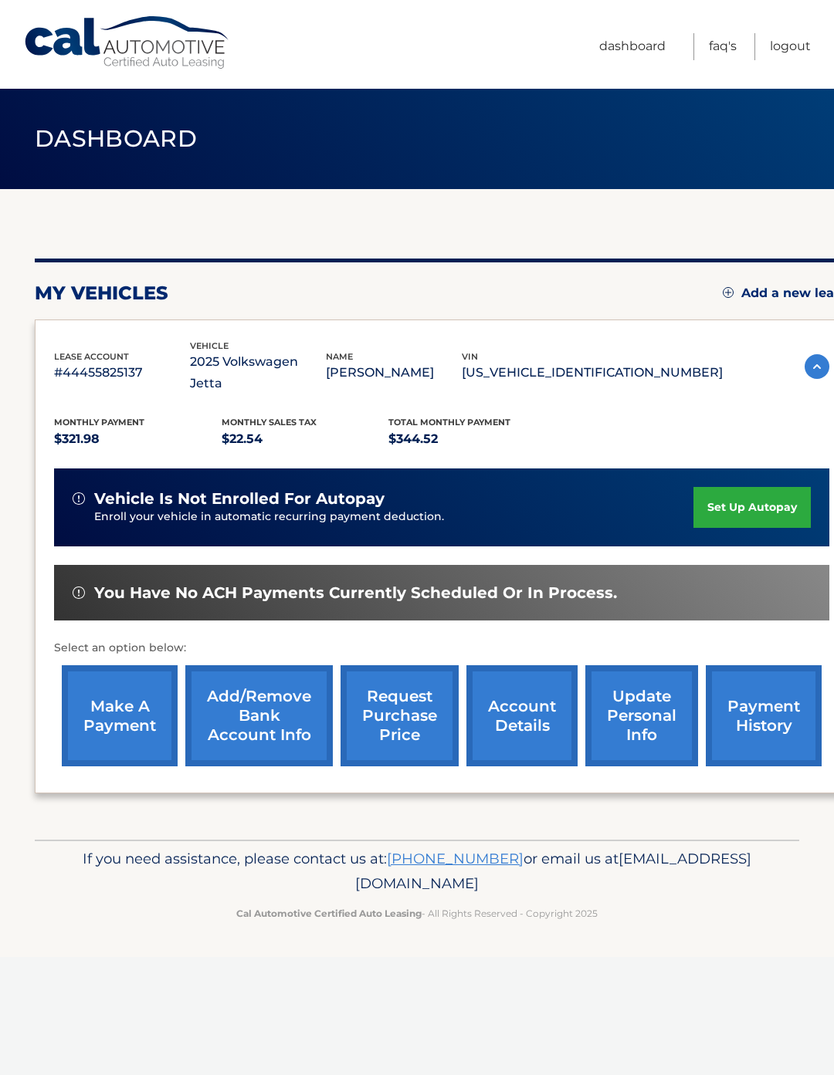
scroll to position [0, 12]
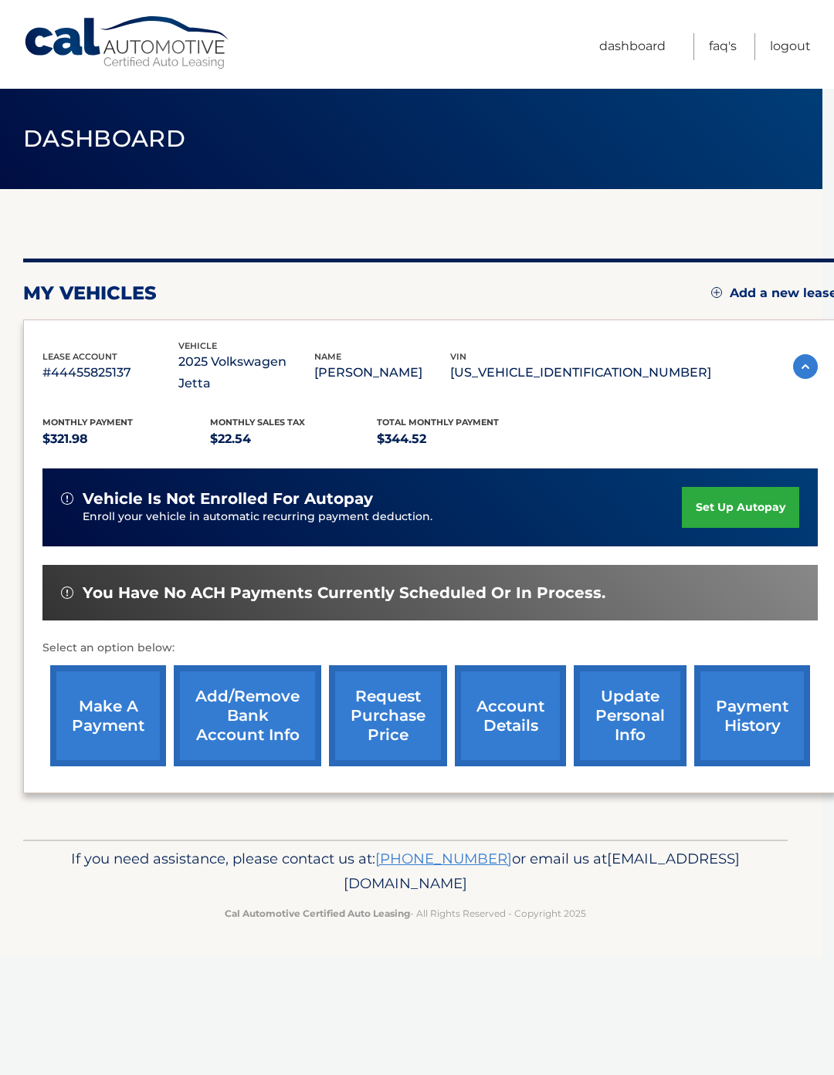
click at [74, 428] on p "$321.98" at bounding box center [126, 439] width 168 height 22
click at [80, 417] on span "Monthly Payment" at bounding box center [87, 422] width 90 height 11
click at [144, 415] on div "Monthly Payment $321.98" at bounding box center [126, 432] width 168 height 35
click at [62, 133] on span "Dashboard" at bounding box center [104, 138] width 162 height 29
click at [342, 713] on link "request purchase price" at bounding box center [388, 715] width 118 height 101
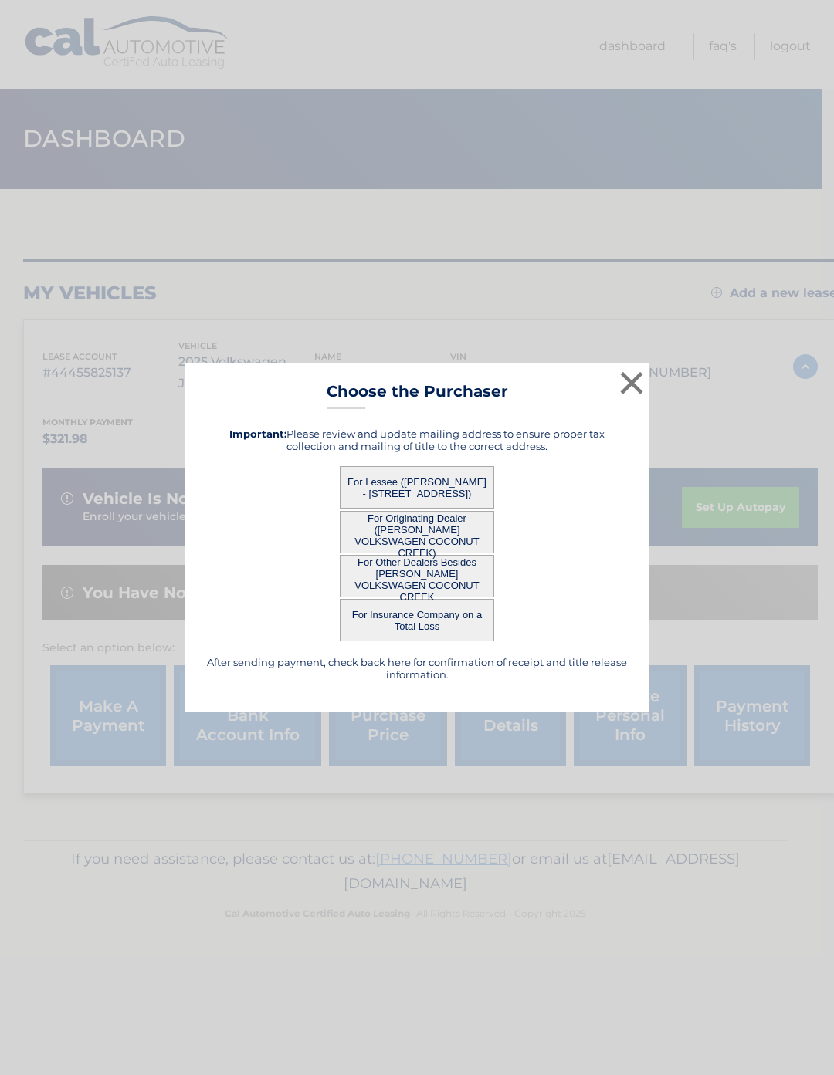
click at [350, 708] on div "× Choose the Purchaser After sending payment, check back here for confirmation …" at bounding box center [416, 538] width 463 height 350
click at [681, 391] on div "× Choose the Purchaser After sending payment, check back here for confirmation …" at bounding box center [416, 538] width 821 height 350
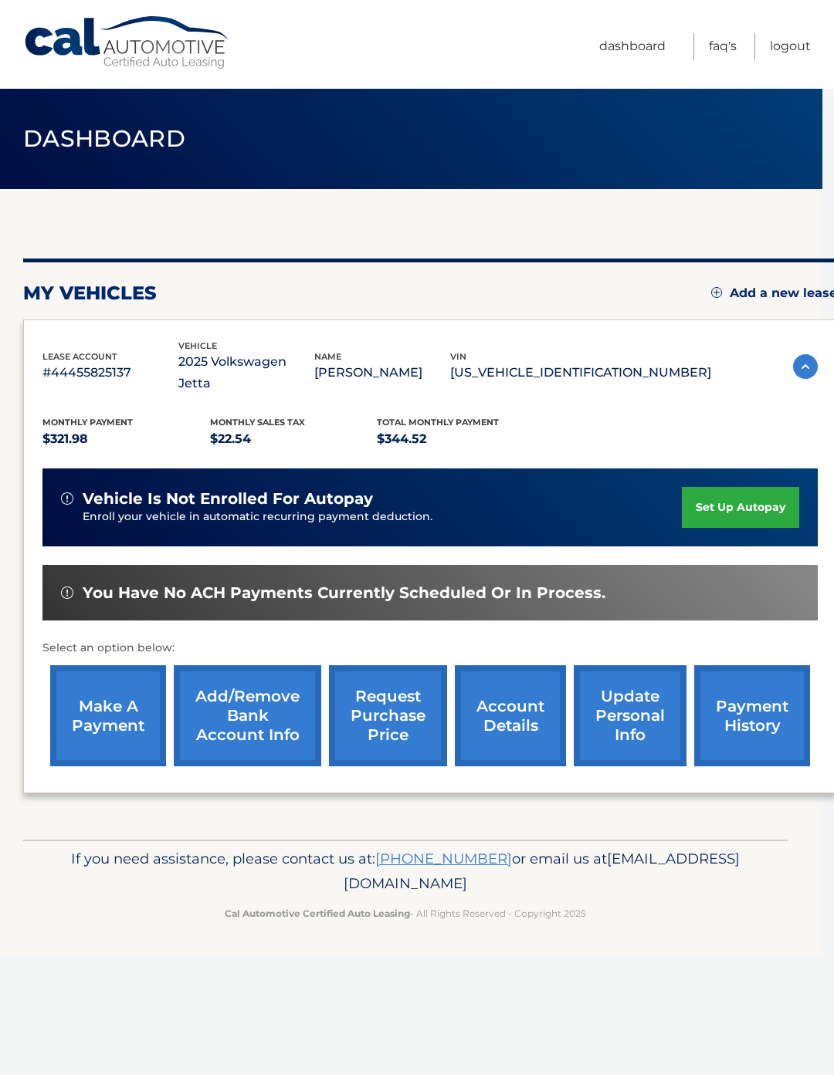
click at [69, 708] on link "make a payment" at bounding box center [108, 715] width 116 height 101
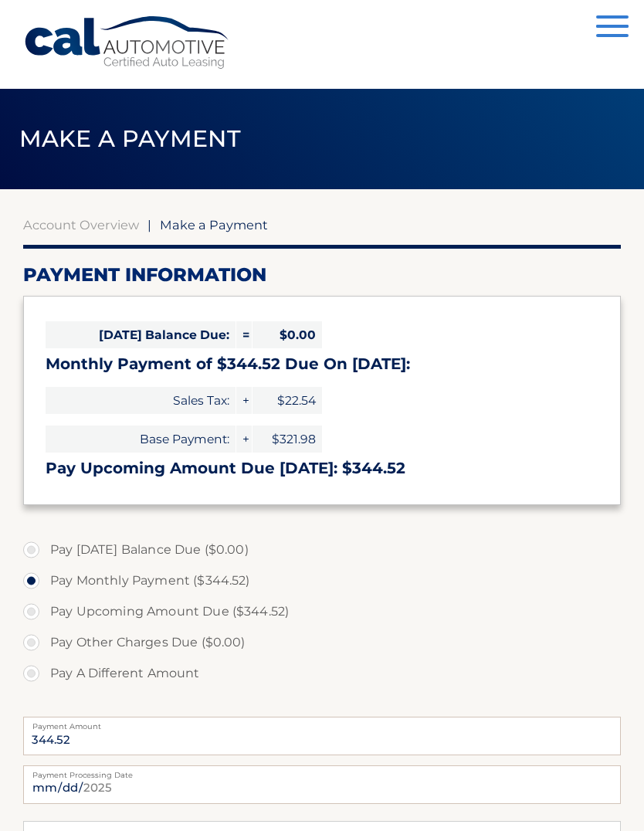
select select "NDZjNjdhYWMtNTYzMy00NzY2LTk4OTQtYzRiMmEyOThlNmNm"
click at [618, 31] on button "Menu" at bounding box center [612, 27] width 32 height 25
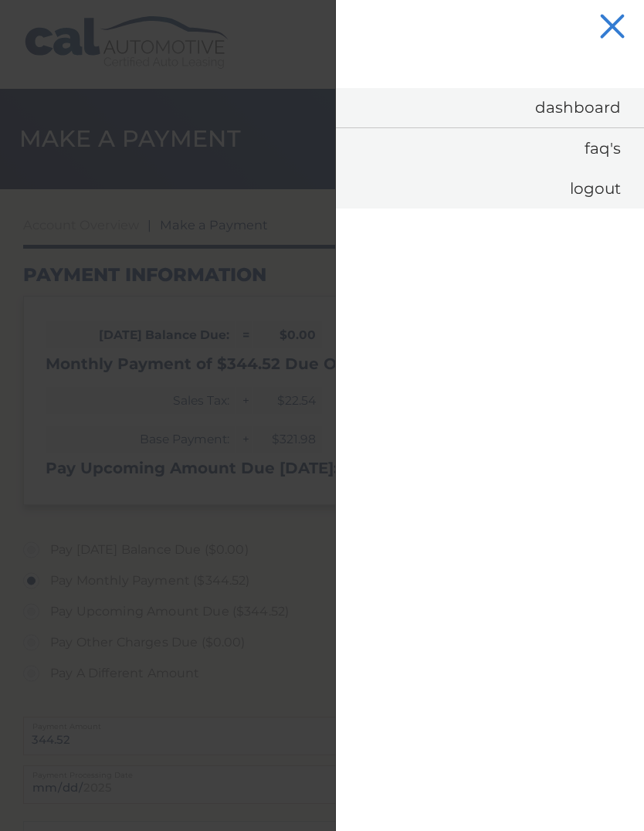
click at [618, 154] on link "FAQ's" at bounding box center [490, 148] width 308 height 40
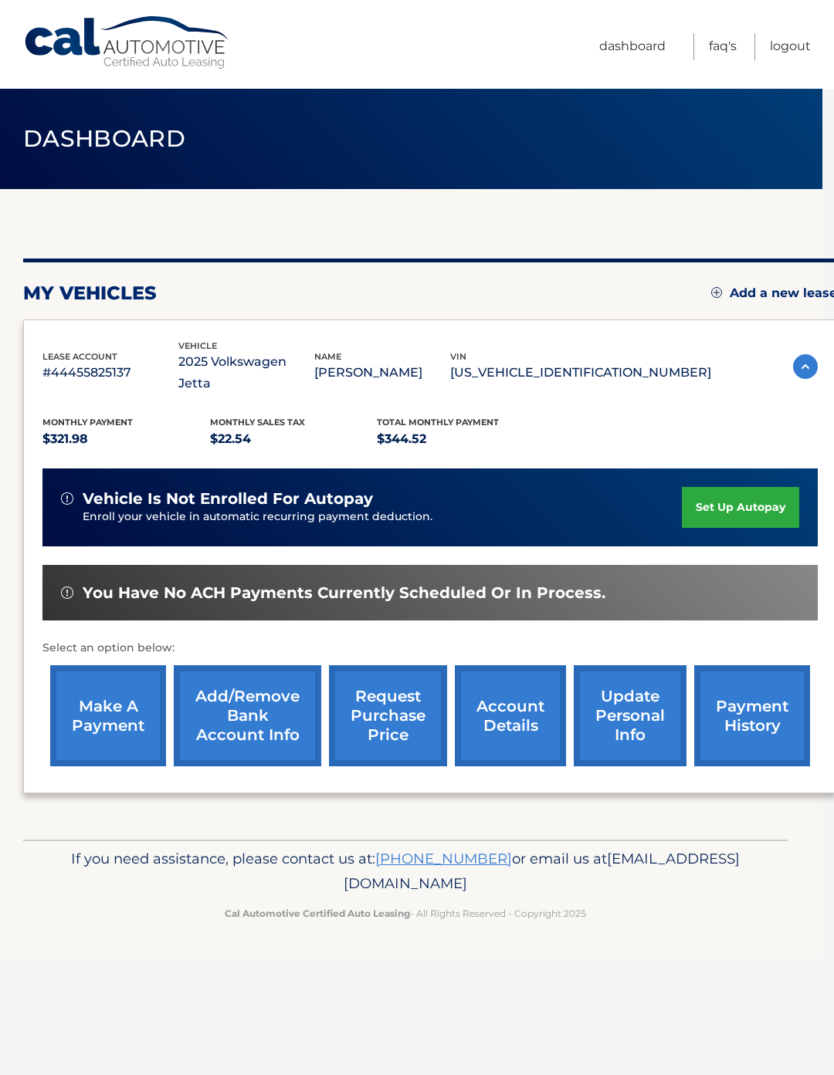
scroll to position [0, 11]
click at [109, 509] on p "Enroll your vehicle in automatic recurring payment deduction." at bounding box center [382, 517] width 599 height 17
click at [245, 584] on span "You have no ACH payments currently scheduled or in process." at bounding box center [344, 593] width 523 height 19
click at [795, 42] on link "Logout" at bounding box center [790, 46] width 41 height 27
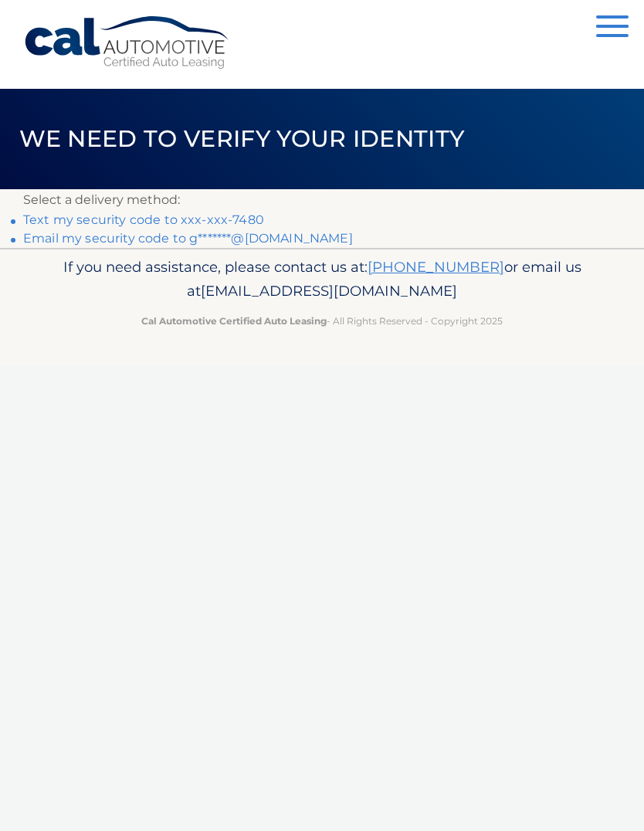
click at [52, 215] on link "Text my security code to xxx-xxx-7480" at bounding box center [143, 219] width 241 height 15
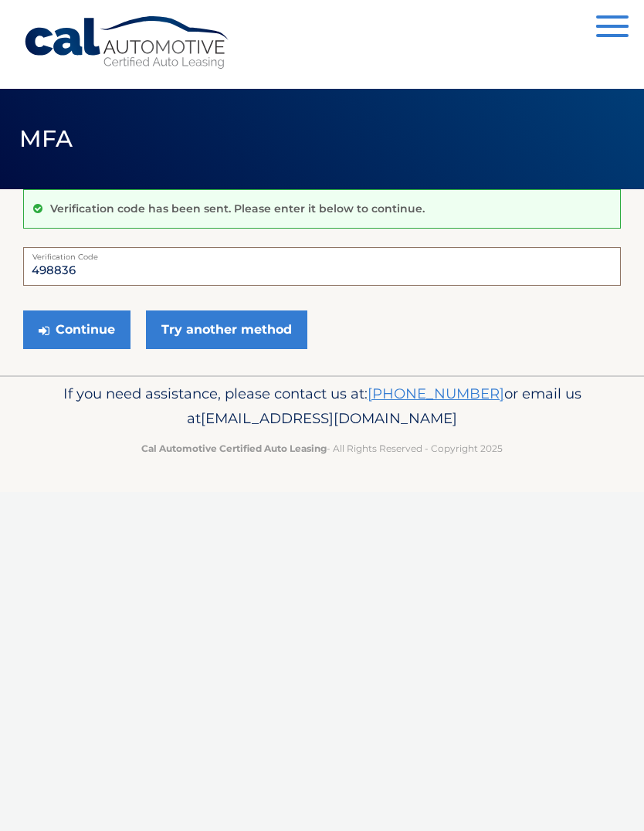
type input "498836"
click at [96, 329] on button "Continue" at bounding box center [76, 329] width 107 height 39
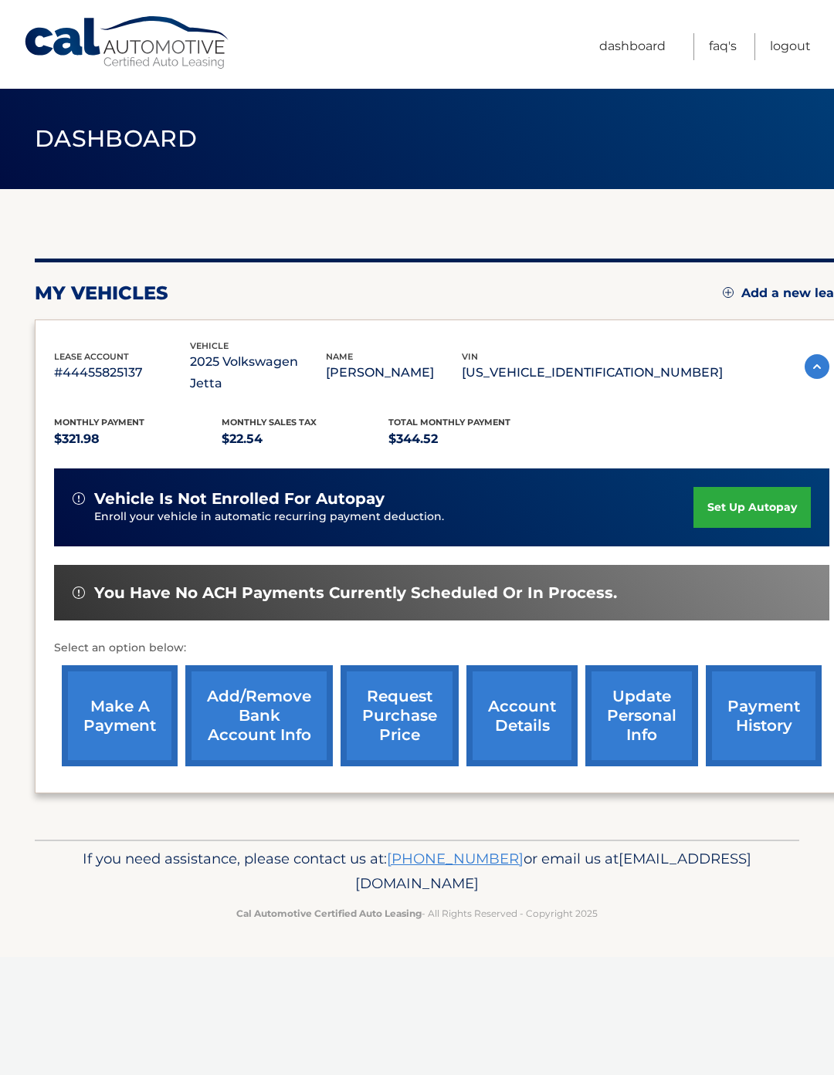
click at [655, 692] on link "update personal info" at bounding box center [641, 715] width 113 height 101
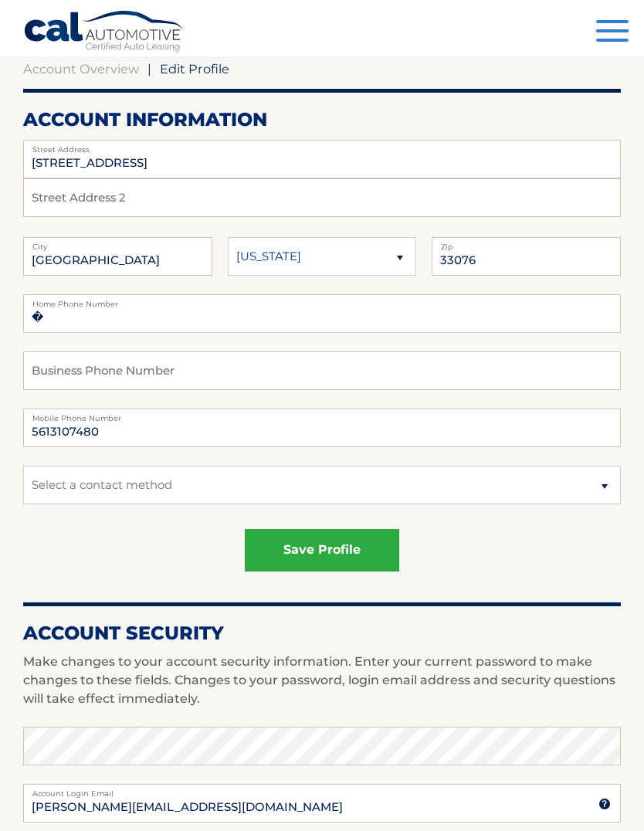
scroll to position [166, 0]
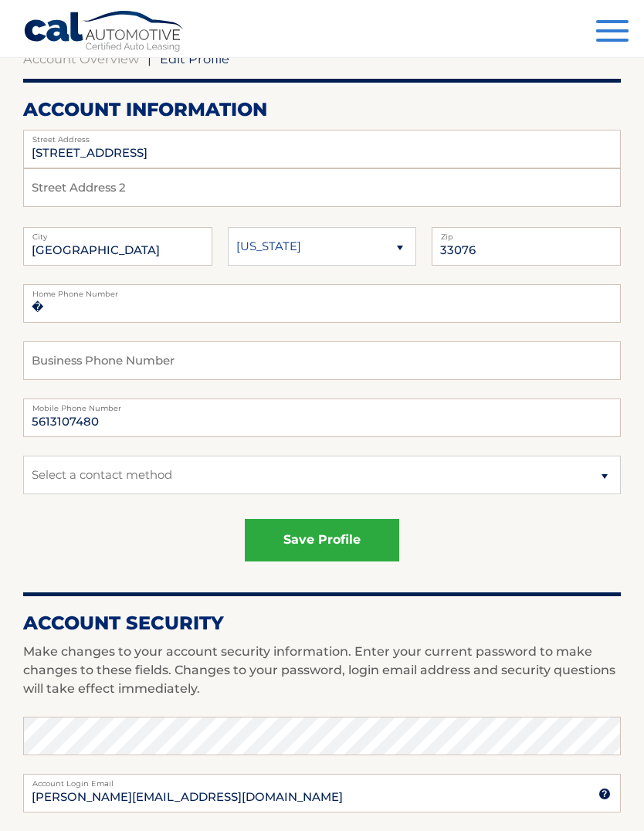
click at [377, 537] on button "save profile" at bounding box center [322, 540] width 154 height 42
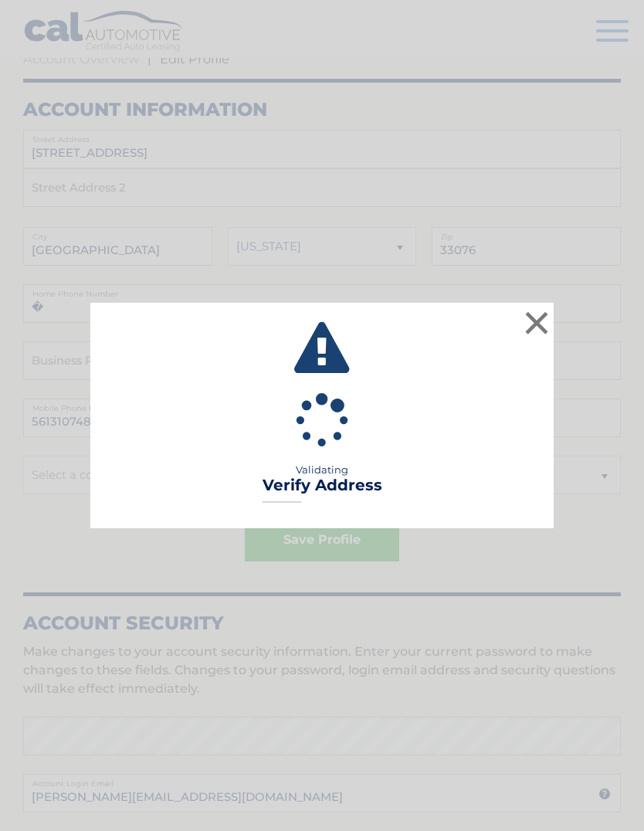
scroll to position [220, 0]
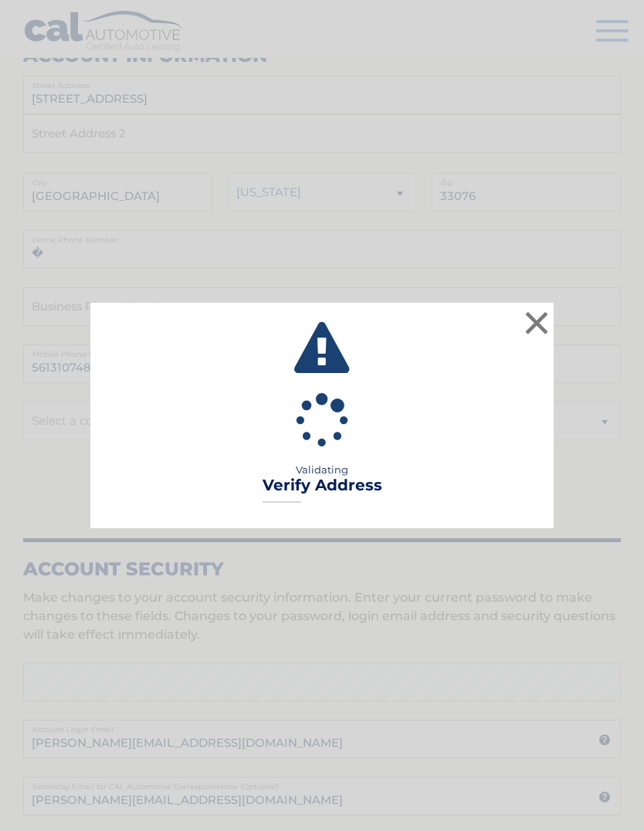
click at [540, 324] on button "×" at bounding box center [536, 322] width 31 height 31
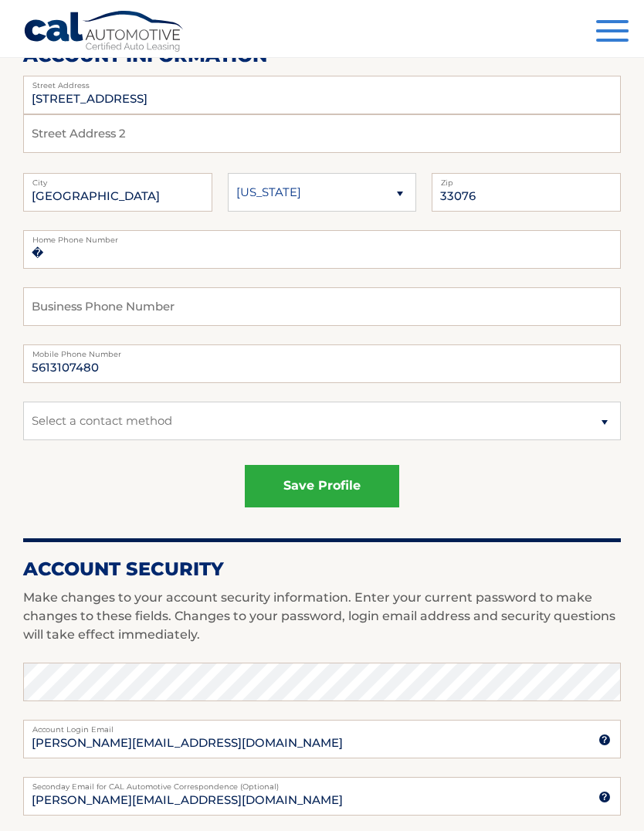
click at [613, 35] on button "Menu" at bounding box center [612, 32] width 32 height 25
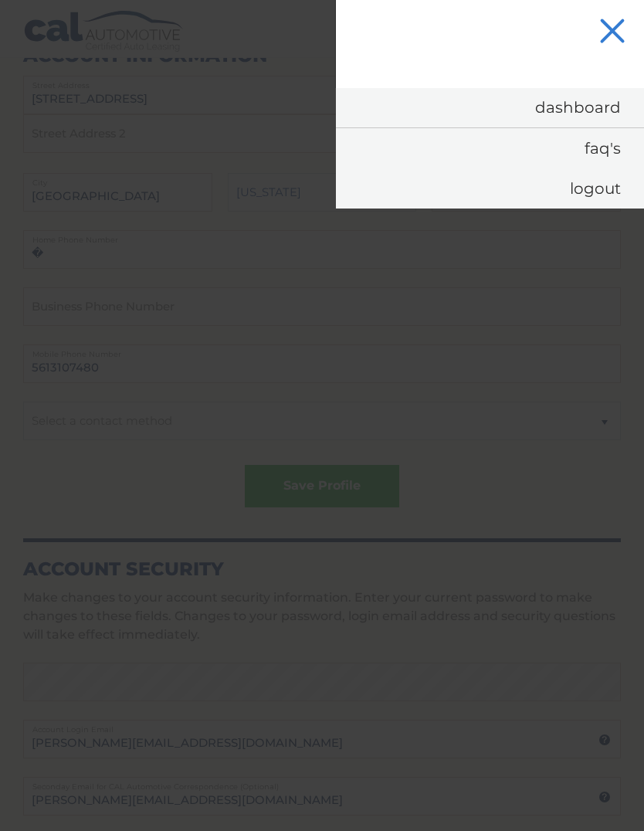
click at [595, 103] on link "Dashboard" at bounding box center [490, 107] width 308 height 39
click at [602, 115] on link "Dashboard" at bounding box center [490, 107] width 308 height 39
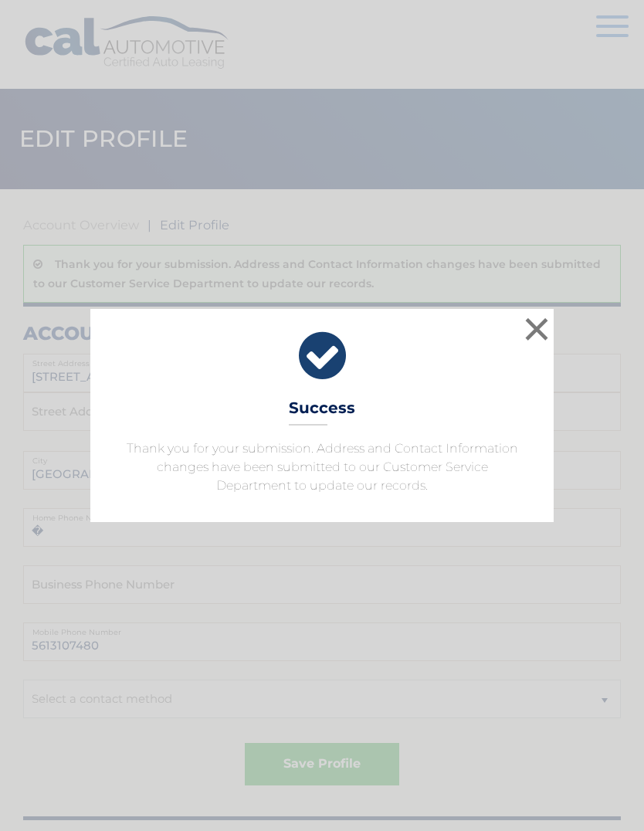
click at [533, 326] on button "×" at bounding box center [536, 328] width 31 height 31
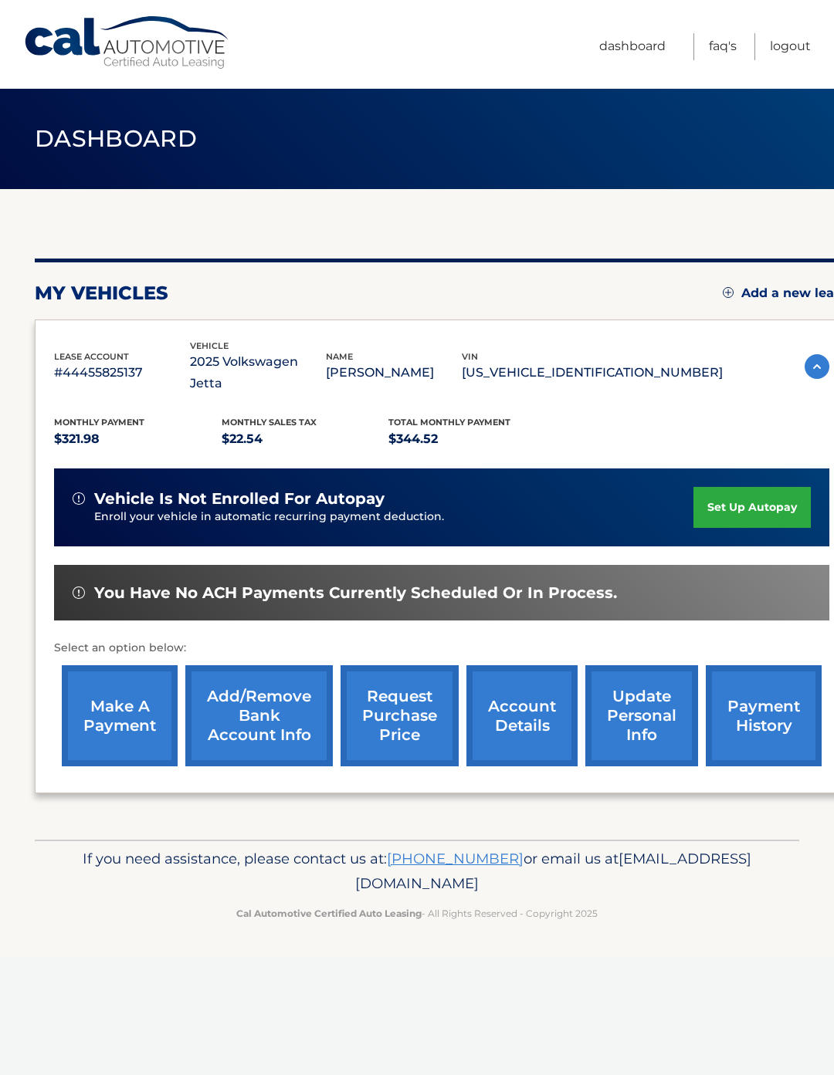
click at [739, 583] on div "You have no ACH payments currently scheduled or in process." at bounding box center [441, 593] width 775 height 56
click at [769, 695] on link "payment history" at bounding box center [764, 715] width 116 height 101
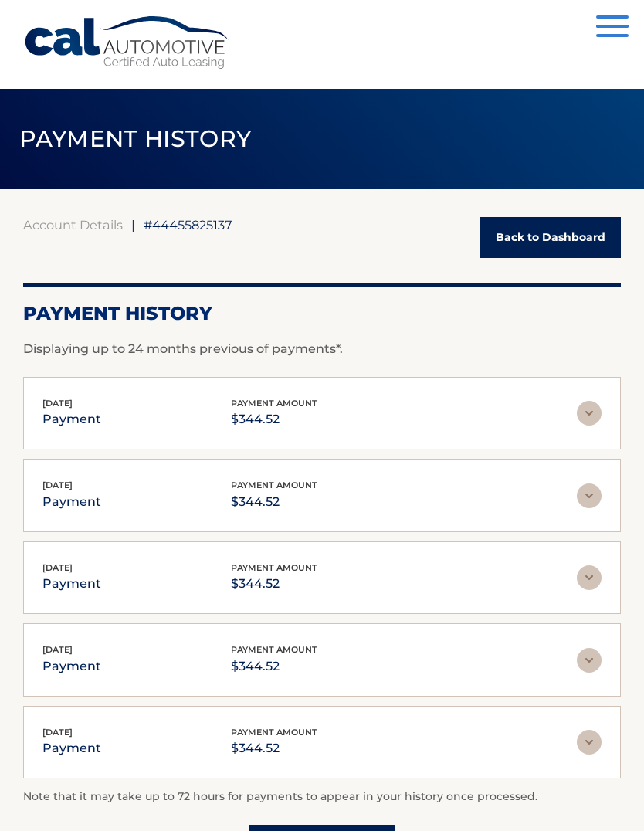
click at [65, 423] on p "payment" at bounding box center [71, 419] width 59 height 22
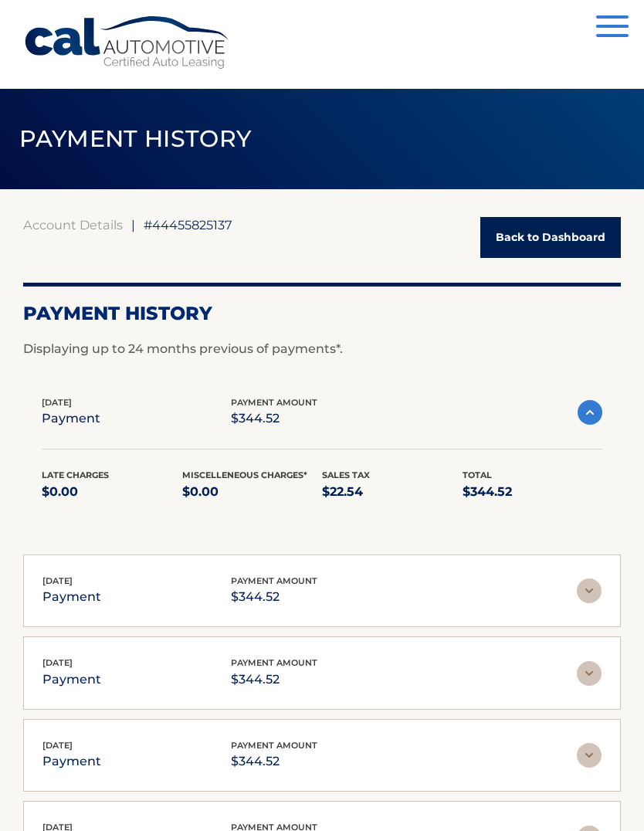
click at [594, 415] on img at bounding box center [589, 412] width 25 height 25
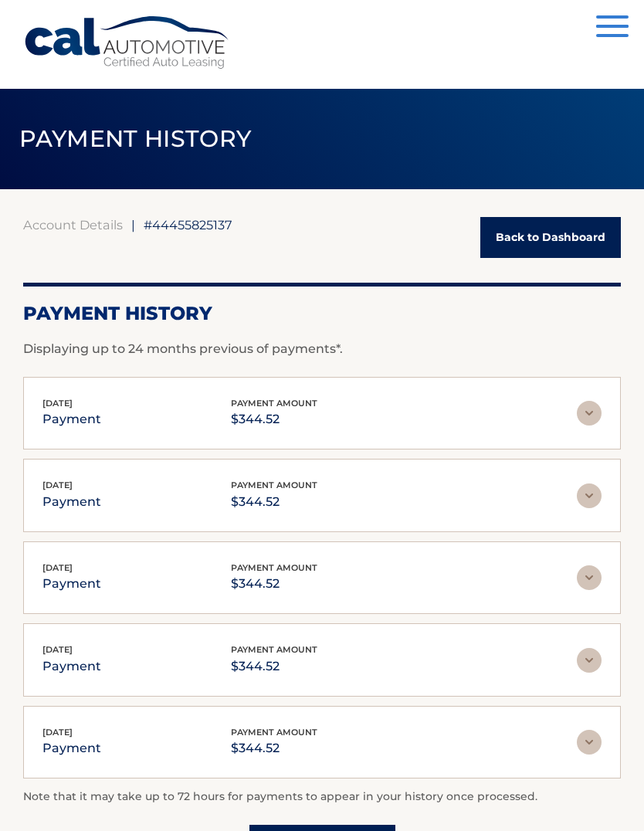
click at [577, 237] on link "Back to Dashboard" at bounding box center [550, 237] width 140 height 41
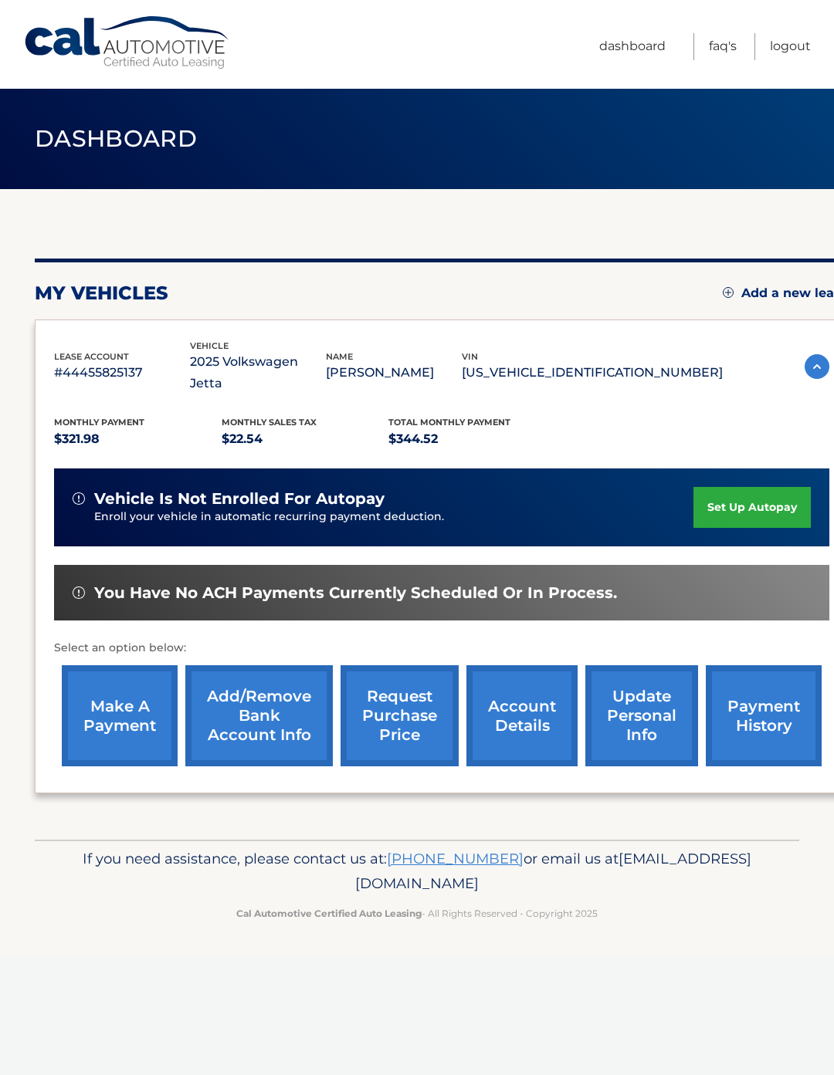
click at [538, 696] on link "account details" at bounding box center [521, 715] width 111 height 101
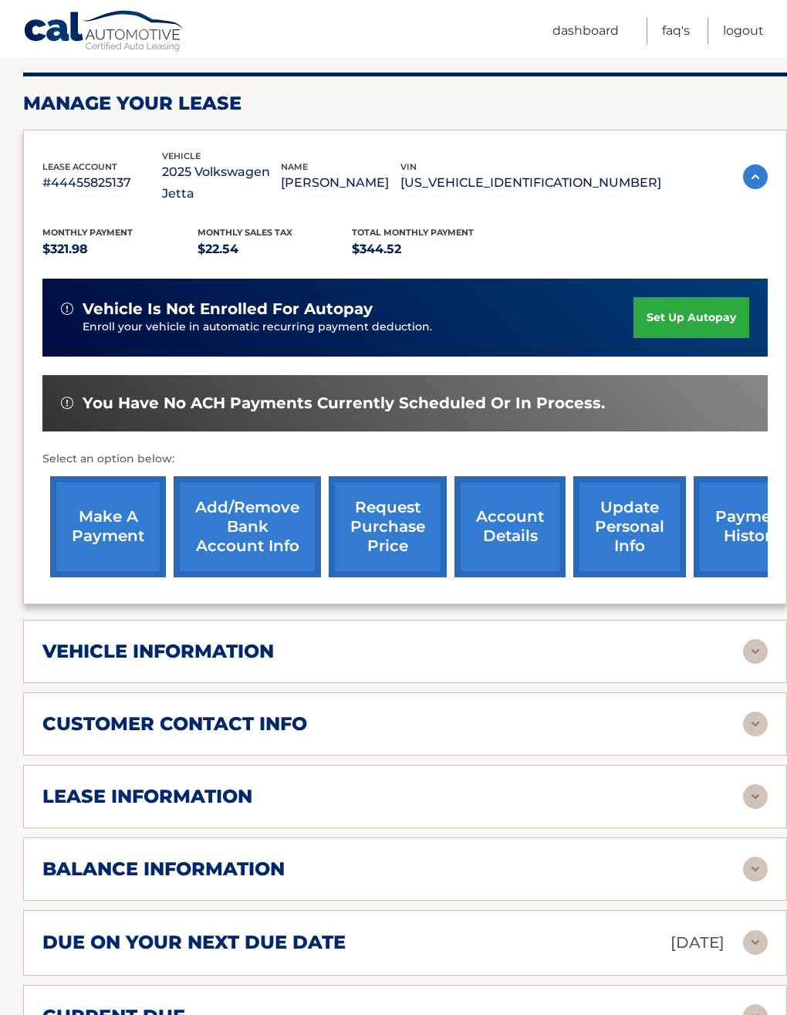
scroll to position [211, 0]
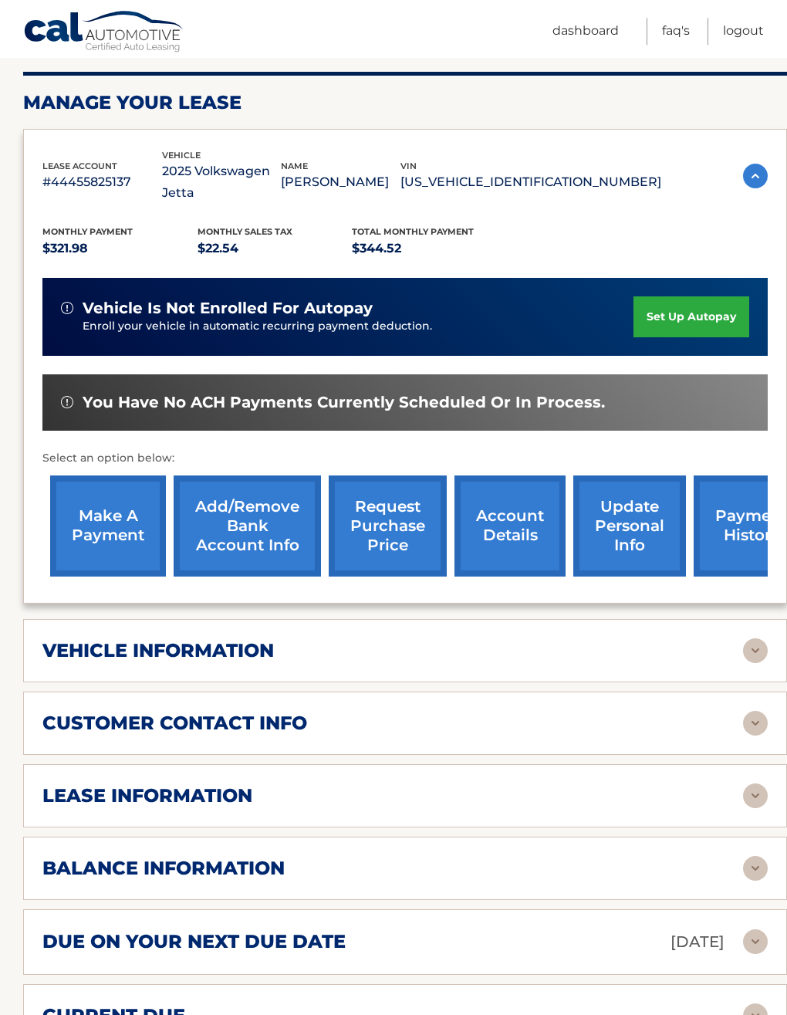
click at [743, 856] on img at bounding box center [755, 868] width 25 height 25
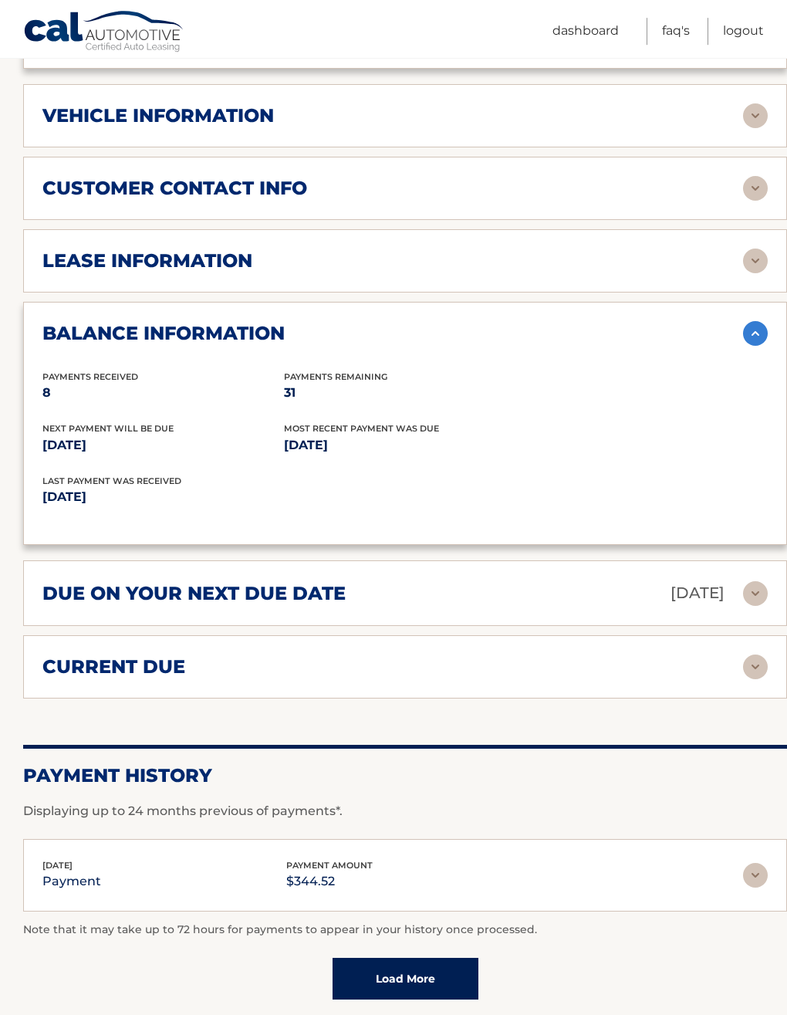
scroll to position [742, 0]
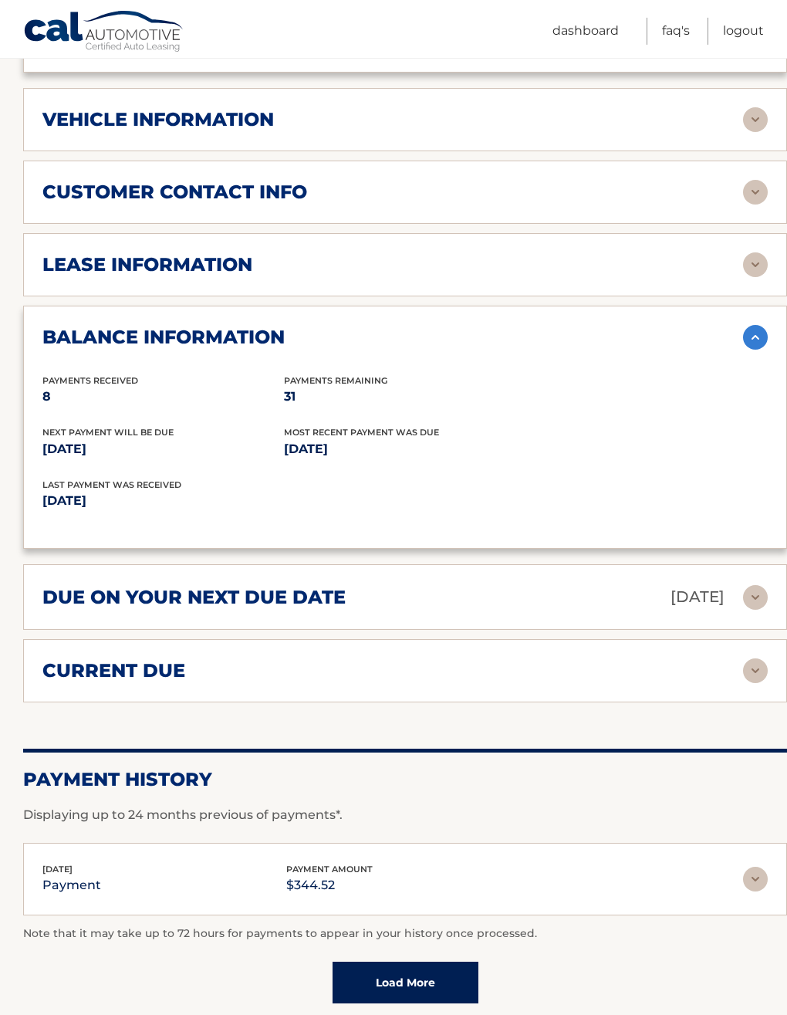
click at [757, 658] on img at bounding box center [755, 670] width 25 height 25
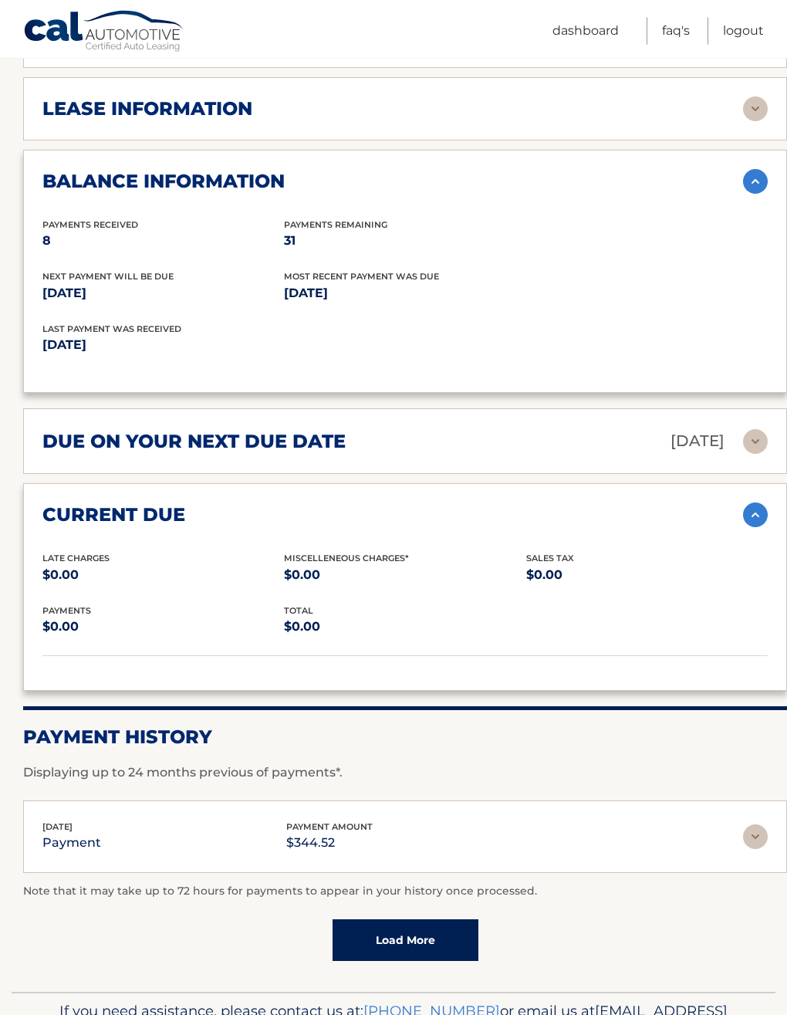
scroll to position [898, 0]
click at [87, 832] on p "payment" at bounding box center [71, 843] width 59 height 22
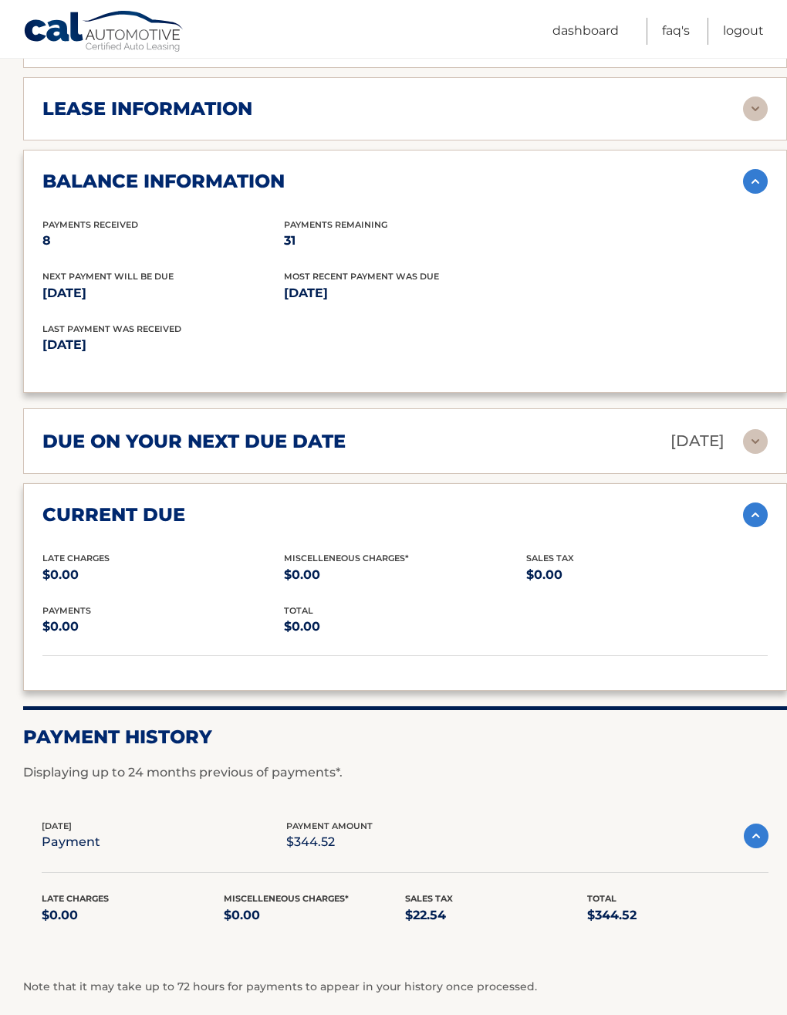
click at [128, 905] on p "$0.00" at bounding box center [133, 916] width 182 height 22
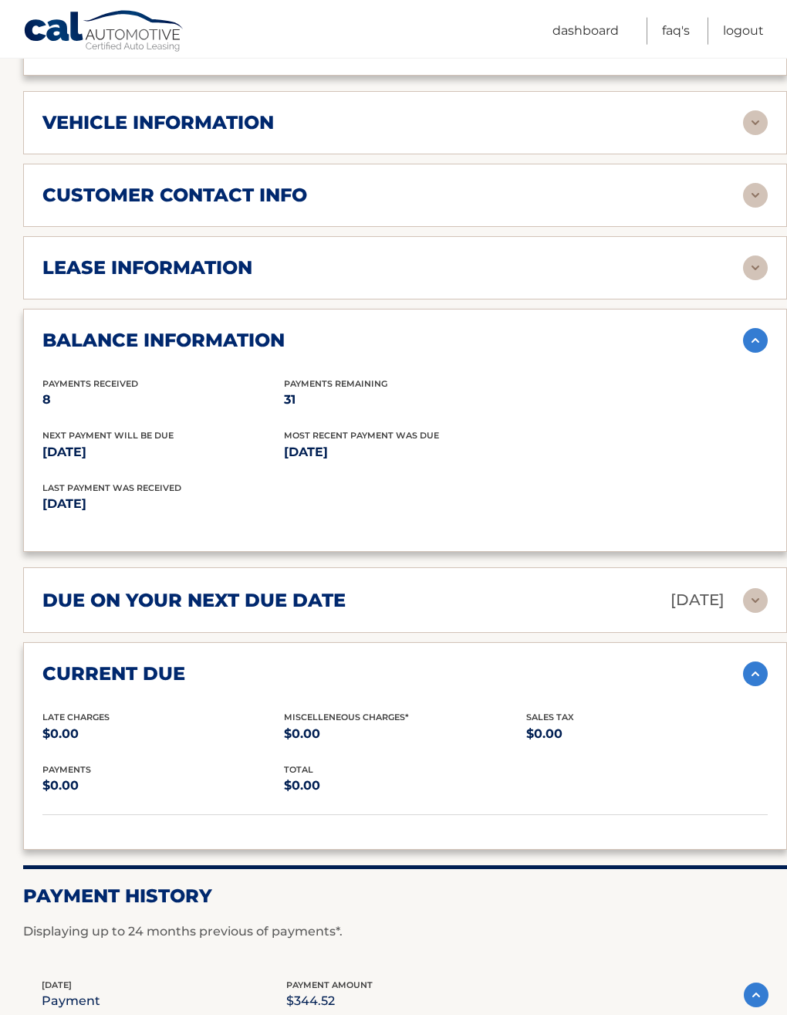
scroll to position [736, 0]
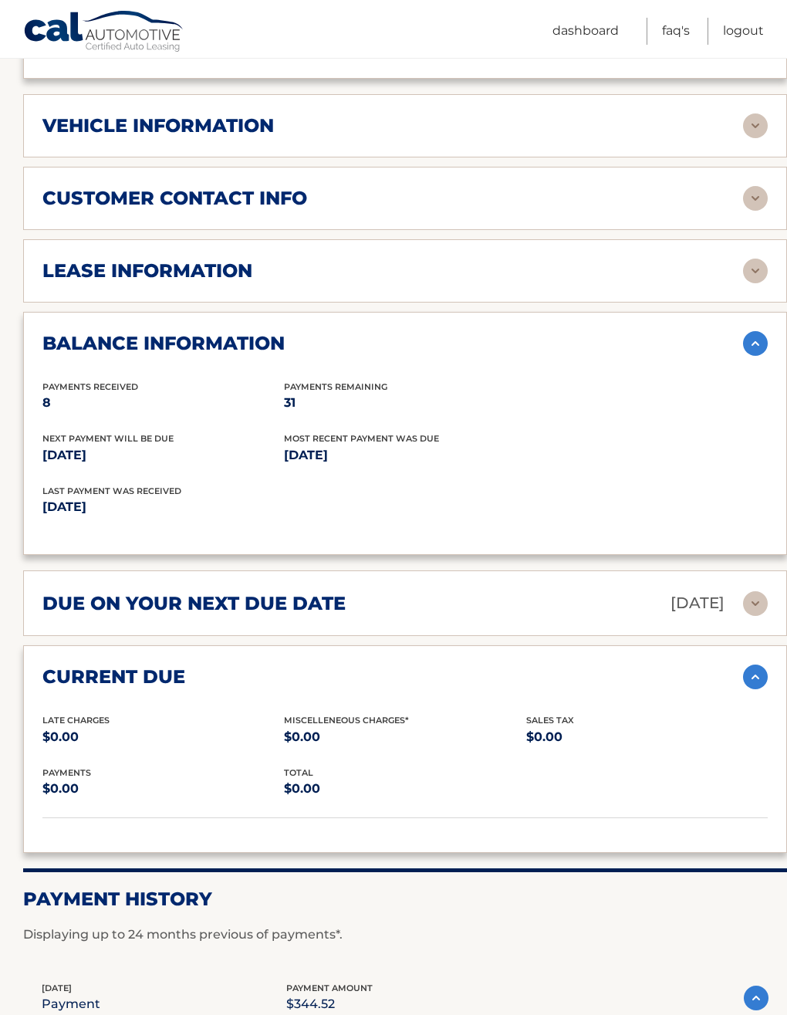
click at [765, 986] on img at bounding box center [756, 998] width 25 height 25
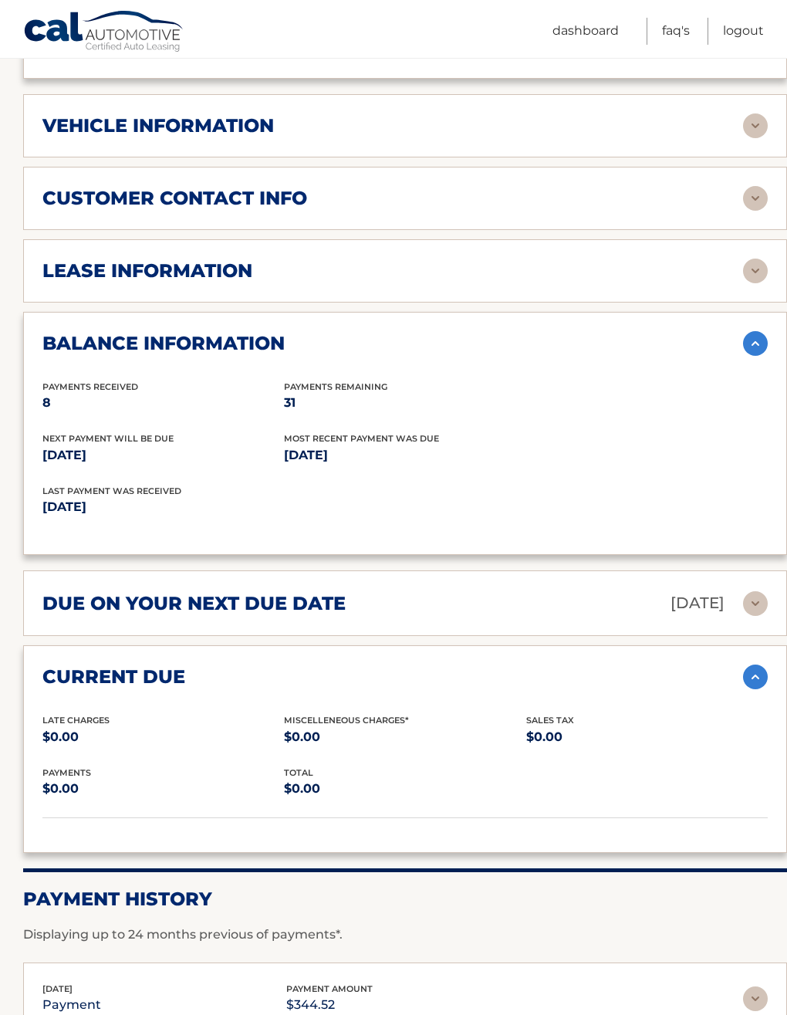
click at [754, 665] on img at bounding box center [755, 677] width 25 height 25
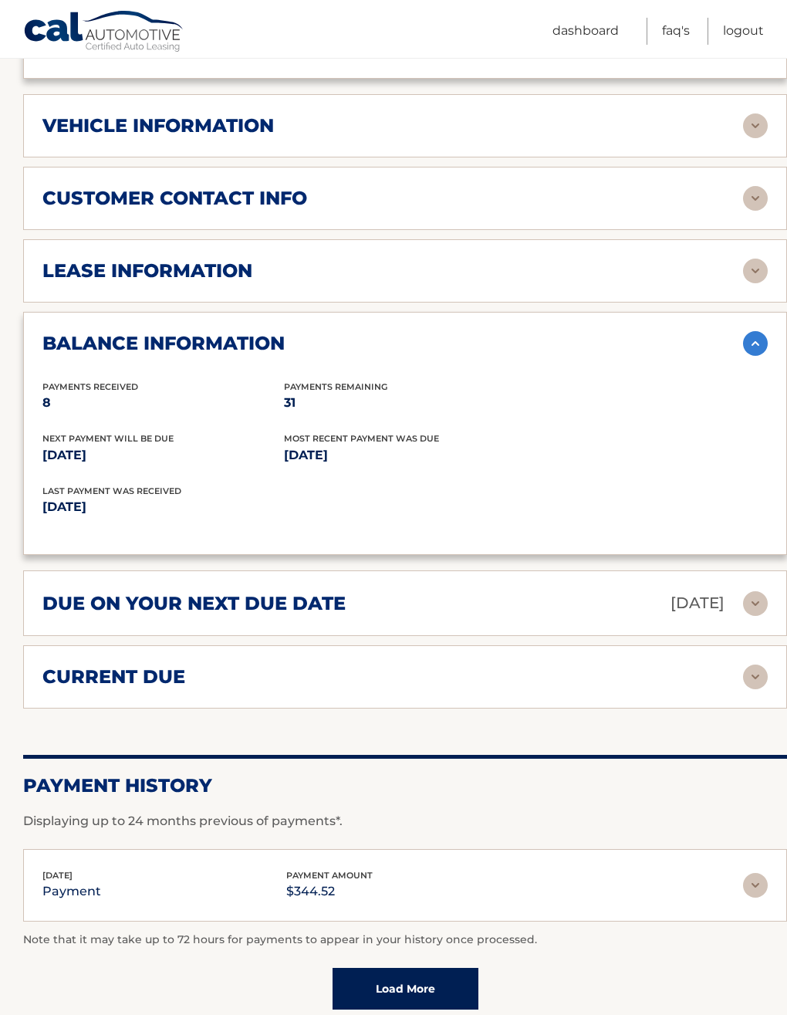
click at [760, 591] on img at bounding box center [755, 603] width 25 height 25
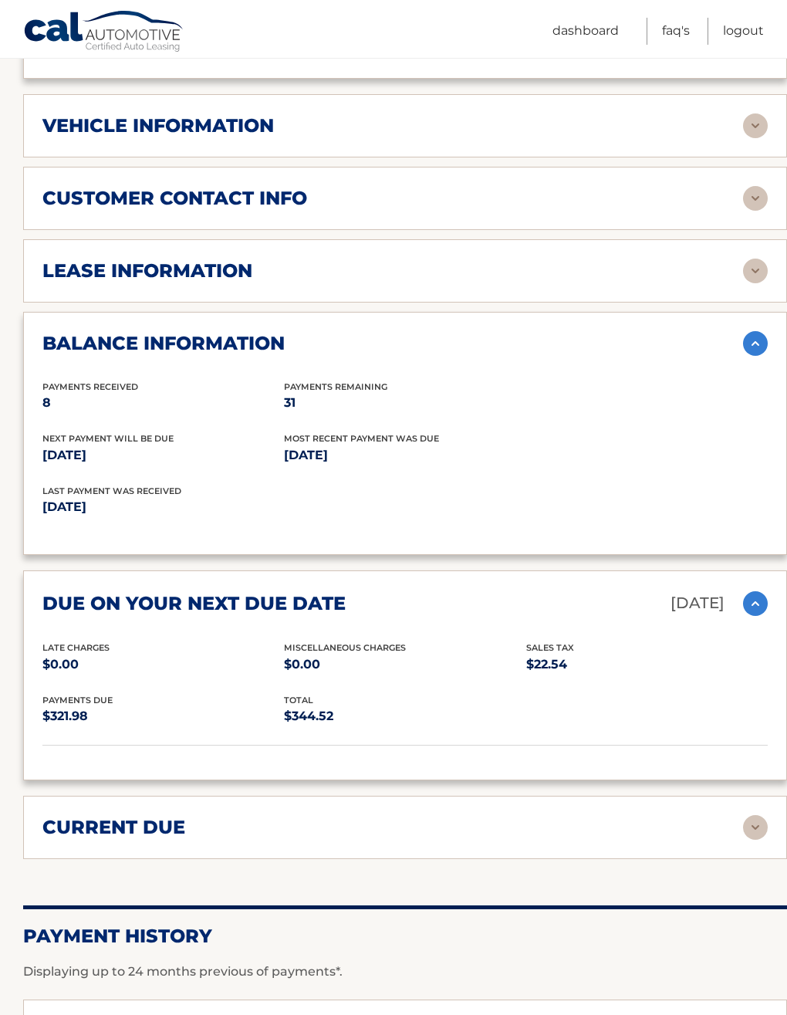
click at [708, 662] on div "Late Charges $0.00 Miscellaneous Charges $0.00 Sales Tax $22.54" at bounding box center [405, 667] width 726 height 52
click at [724, 653] on div "Late Charges $0.00 Miscellaneous Charges $0.00 Sales Tax $22.54" at bounding box center [405, 667] width 726 height 52
click at [754, 591] on img at bounding box center [755, 603] width 25 height 25
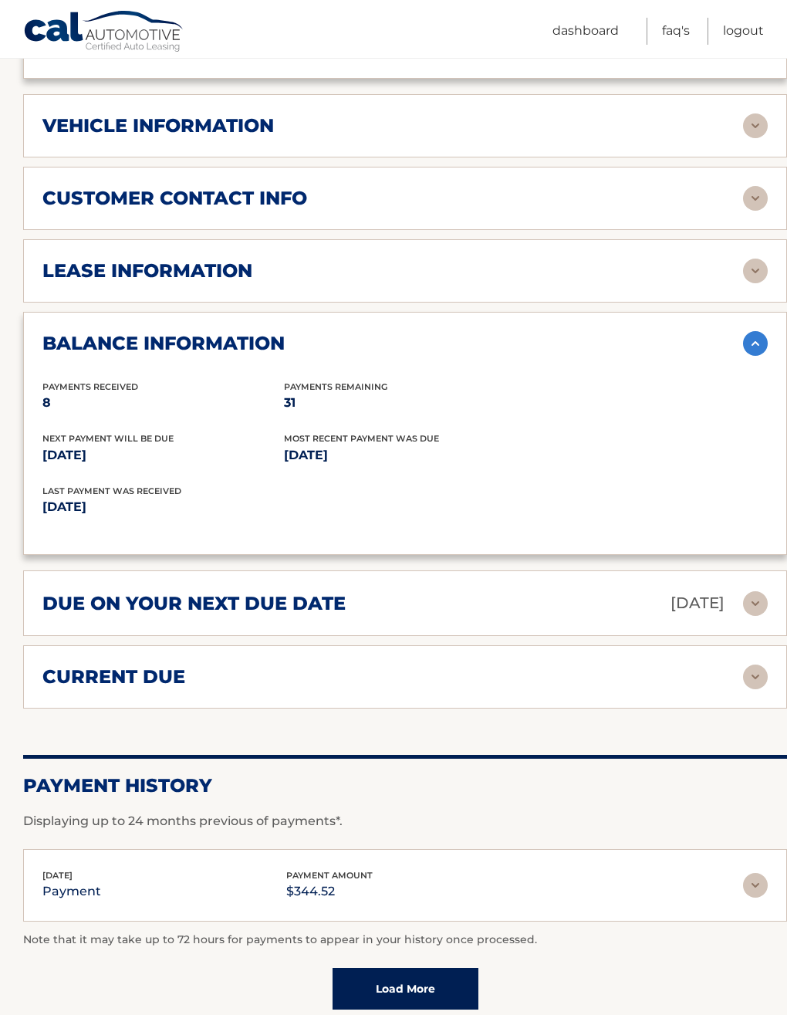
click at [746, 331] on img at bounding box center [755, 343] width 25 height 25
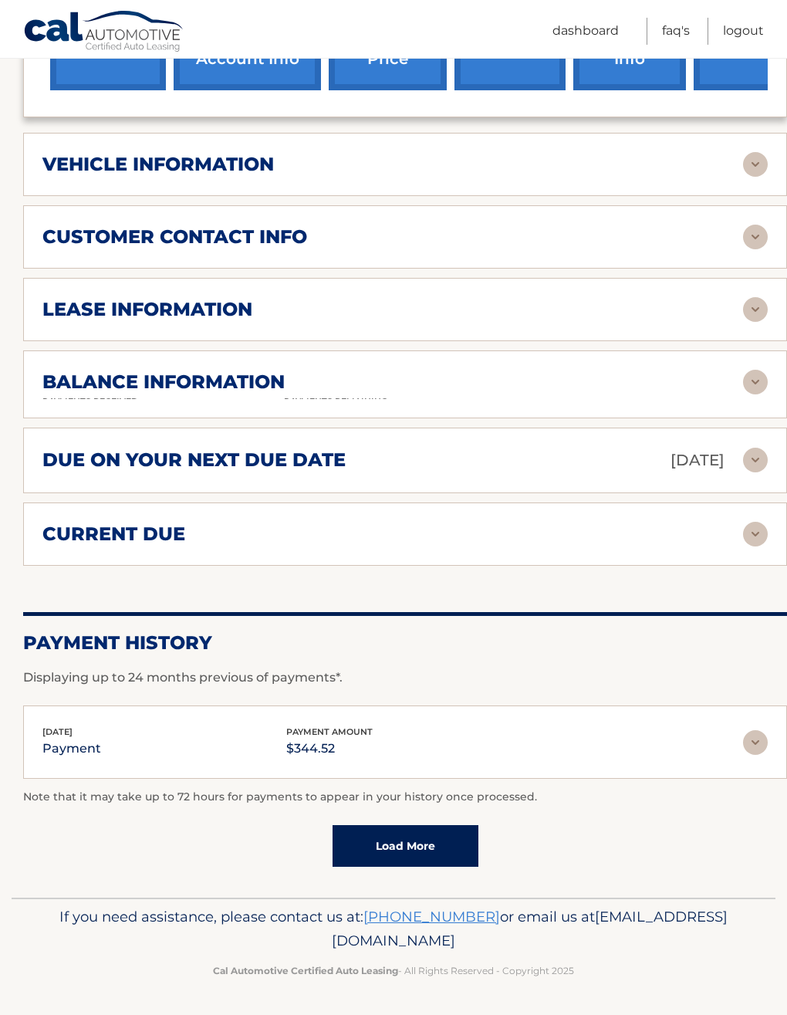
scroll to position [665, 0]
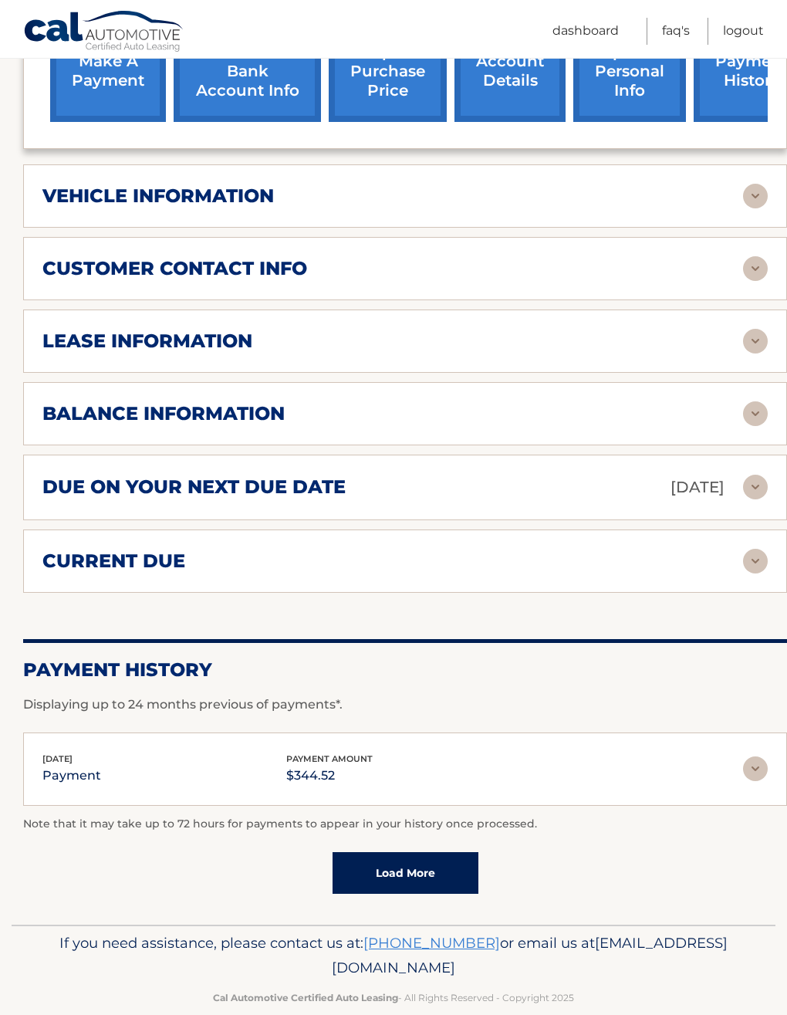
click at [748, 401] on img at bounding box center [755, 413] width 25 height 25
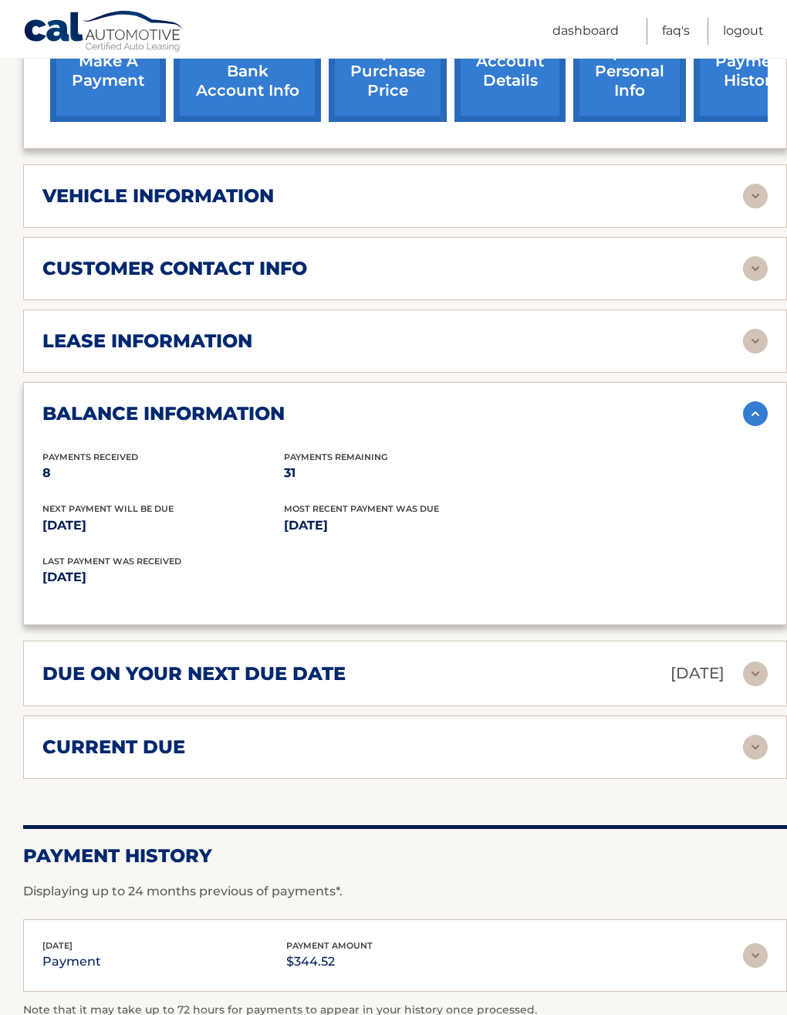
click at [752, 401] on img at bounding box center [755, 413] width 25 height 25
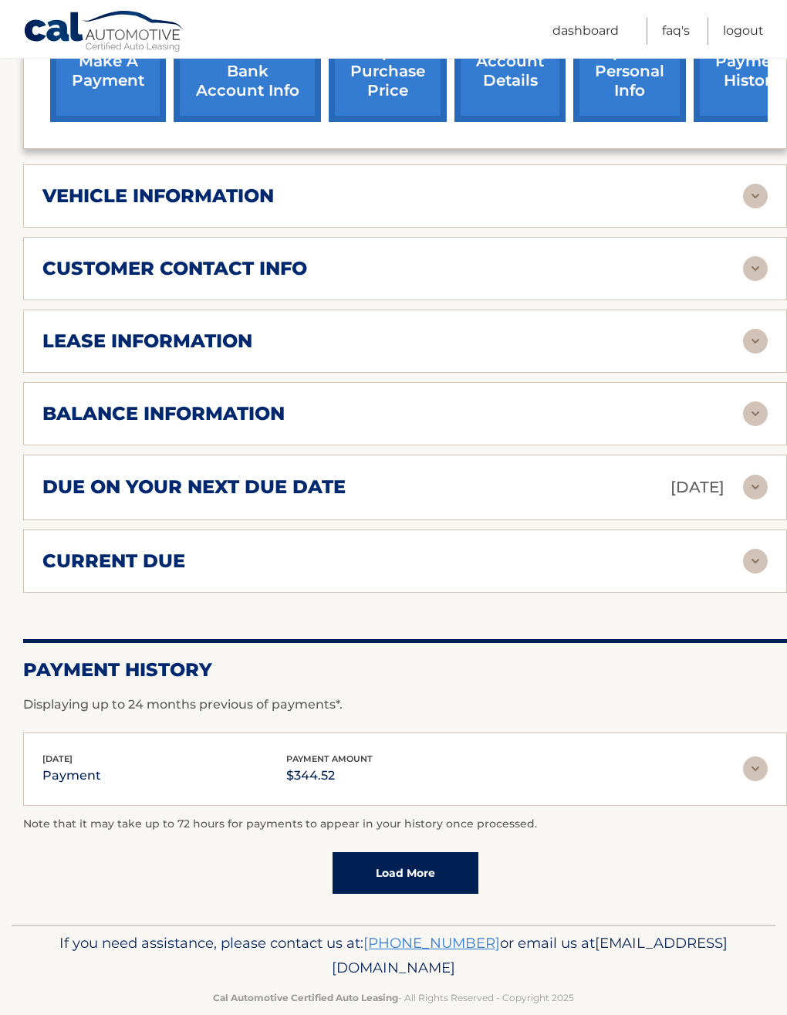
click at [750, 329] on img at bounding box center [755, 341] width 25 height 25
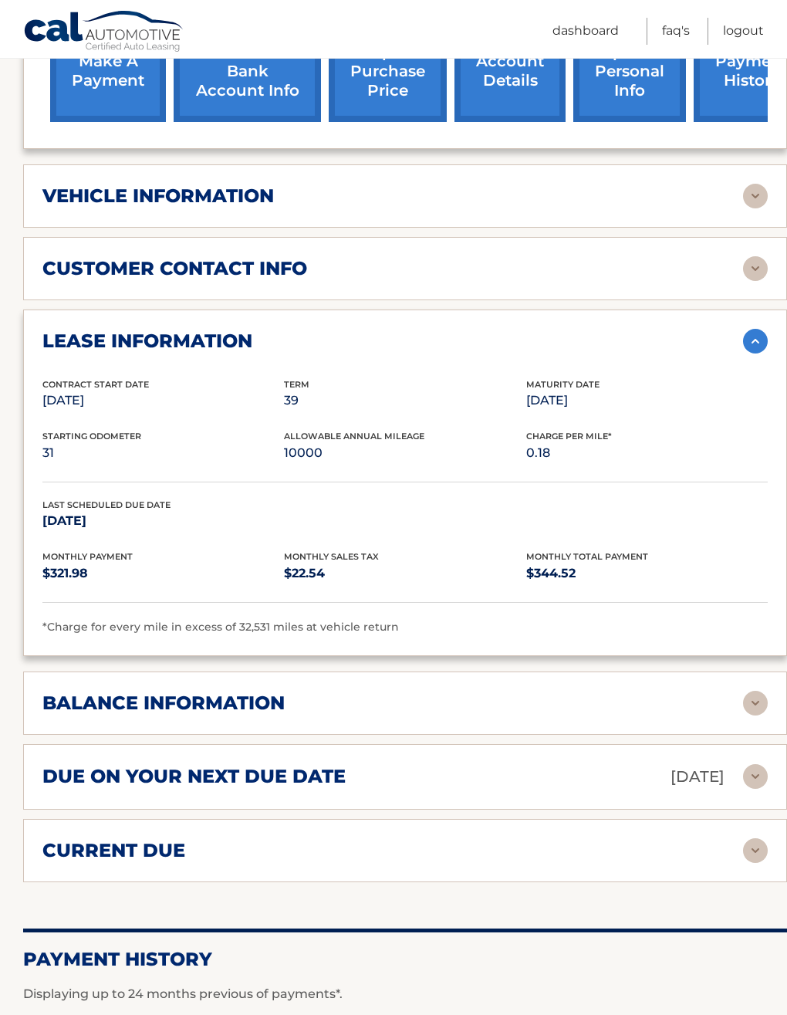
click at [115, 618] on div "*Charge for every mile in excess of 32,531 miles at vehicle return" at bounding box center [405, 627] width 726 height 19
click at [85, 466] on div "Contract Start Date Feb 08, 2025 Term 39 Maturity Date May 08, 2028 Starting Od…" at bounding box center [405, 506] width 726 height 259
click at [752, 329] on img at bounding box center [755, 341] width 25 height 25
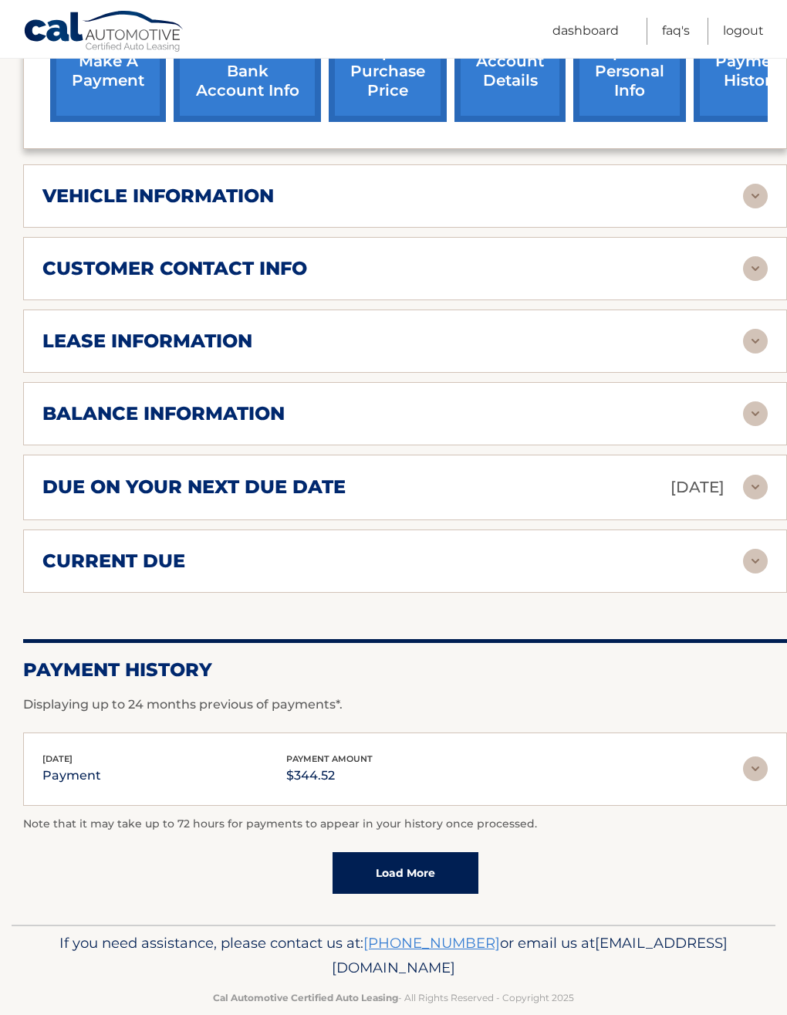
click at [757, 256] on img at bounding box center [755, 268] width 25 height 25
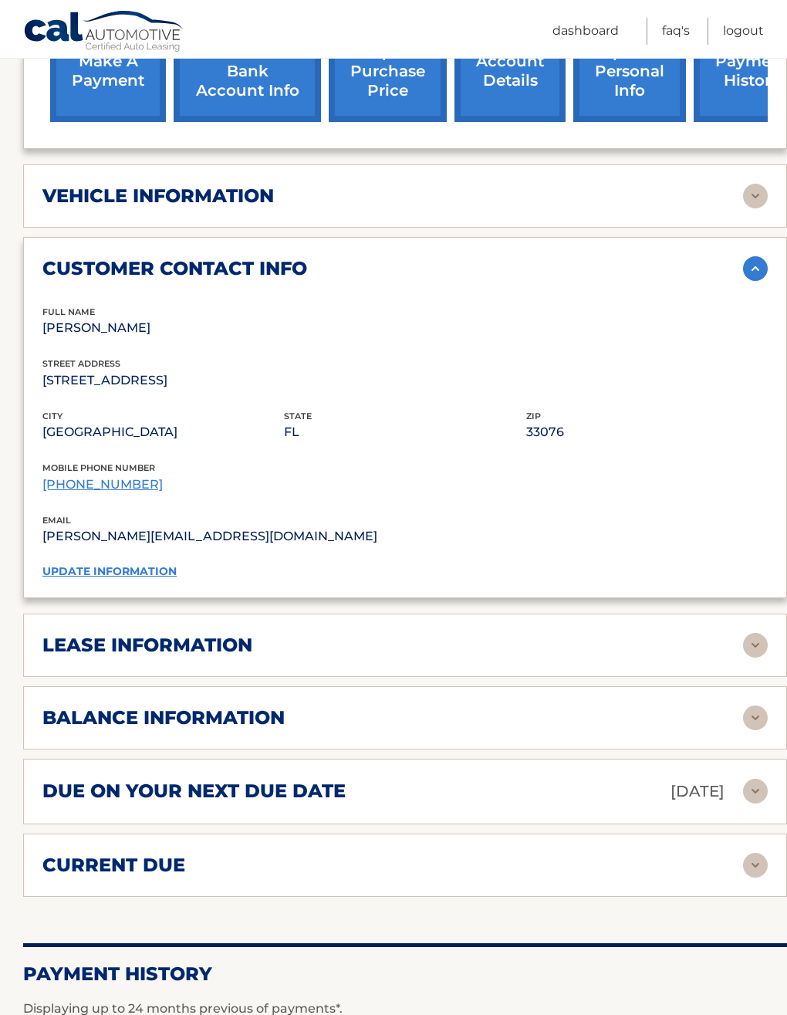
click at [761, 256] on img at bounding box center [755, 268] width 25 height 25
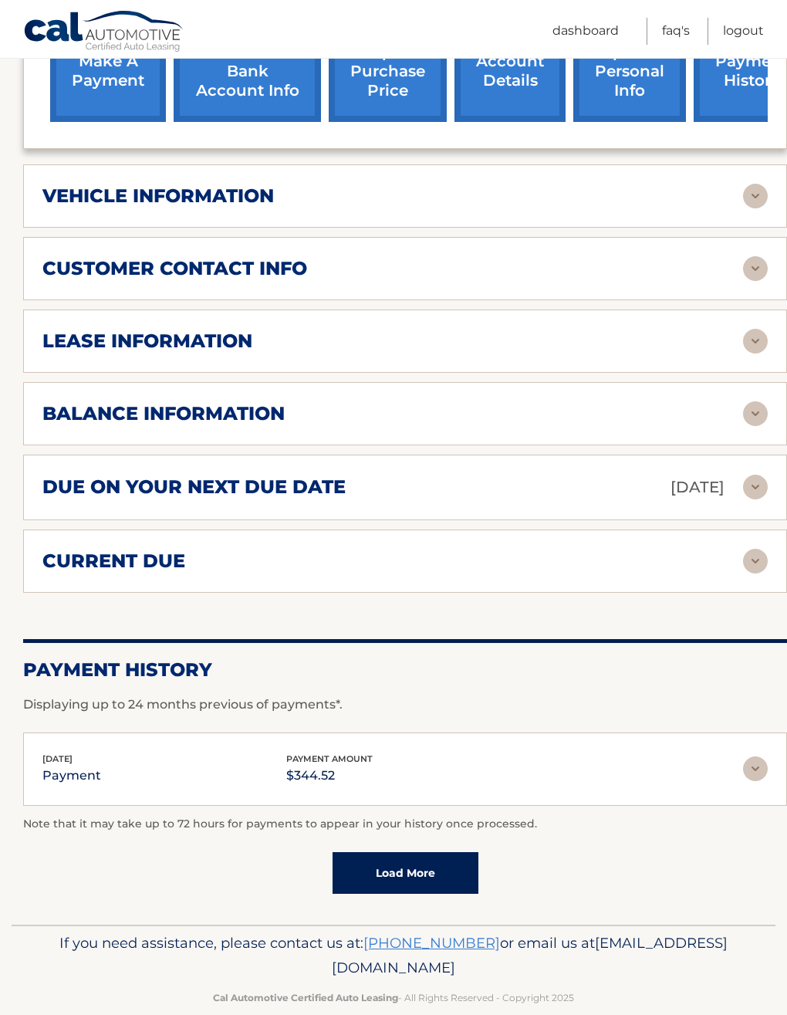
click at [752, 184] on img at bounding box center [755, 196] width 25 height 25
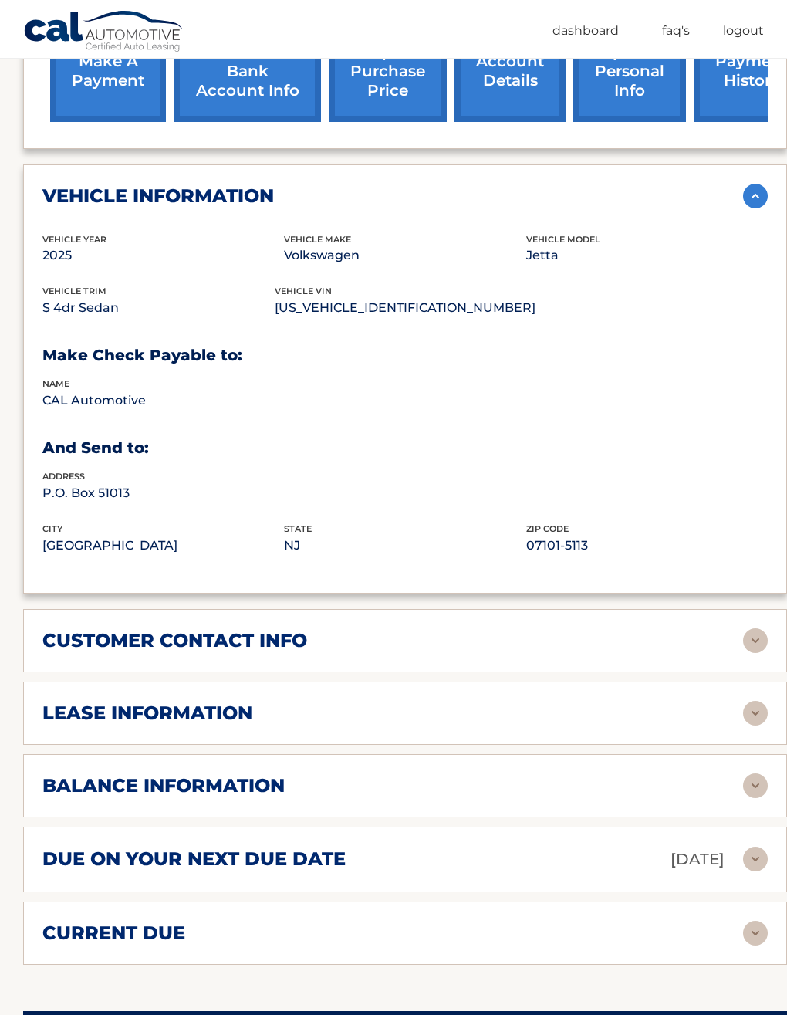
click at [753, 184] on img at bounding box center [755, 196] width 25 height 25
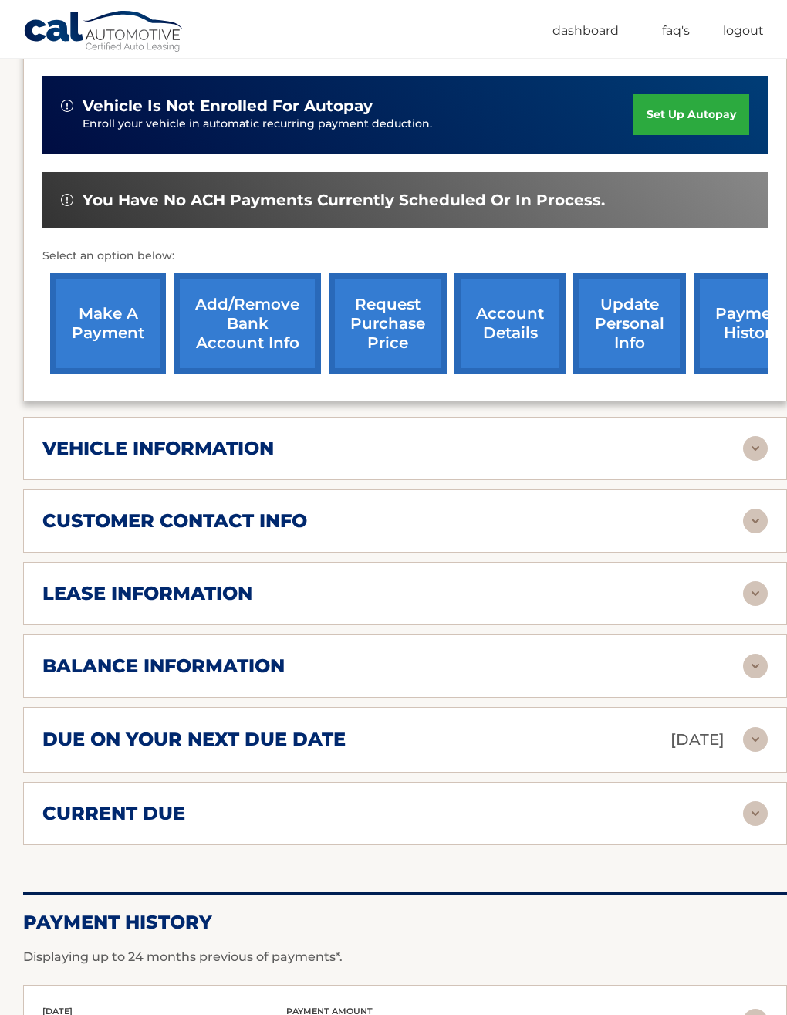
scroll to position [364, 0]
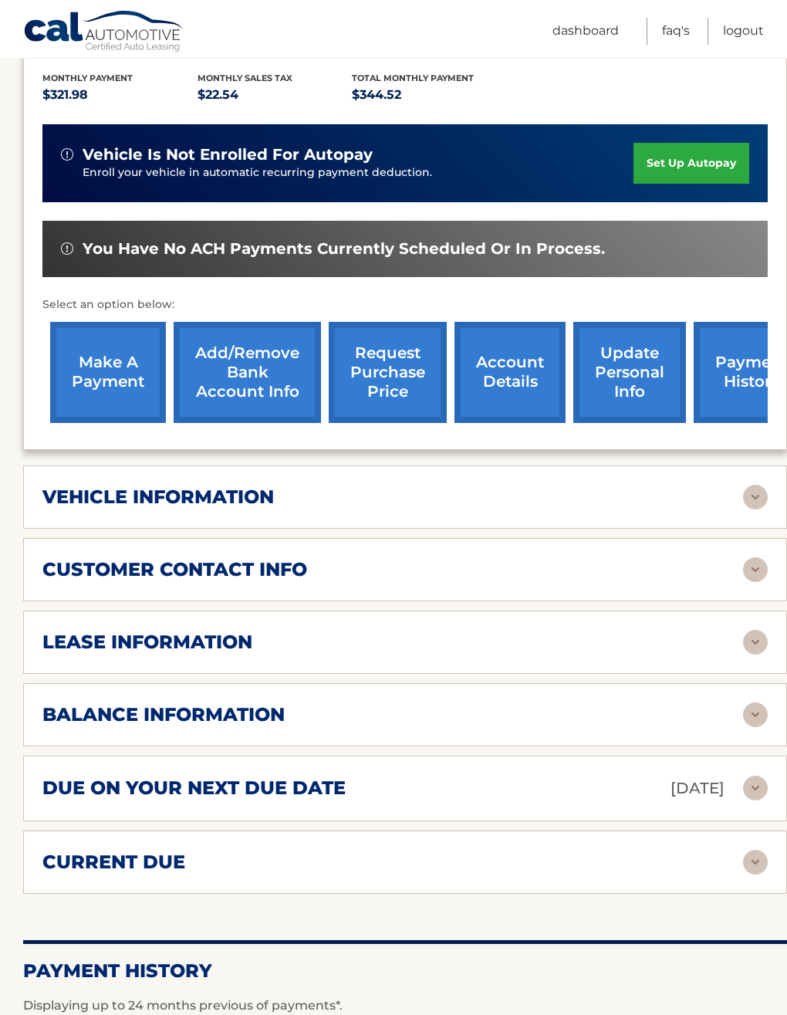
click at [649, 366] on link "update personal info" at bounding box center [630, 372] width 113 height 101
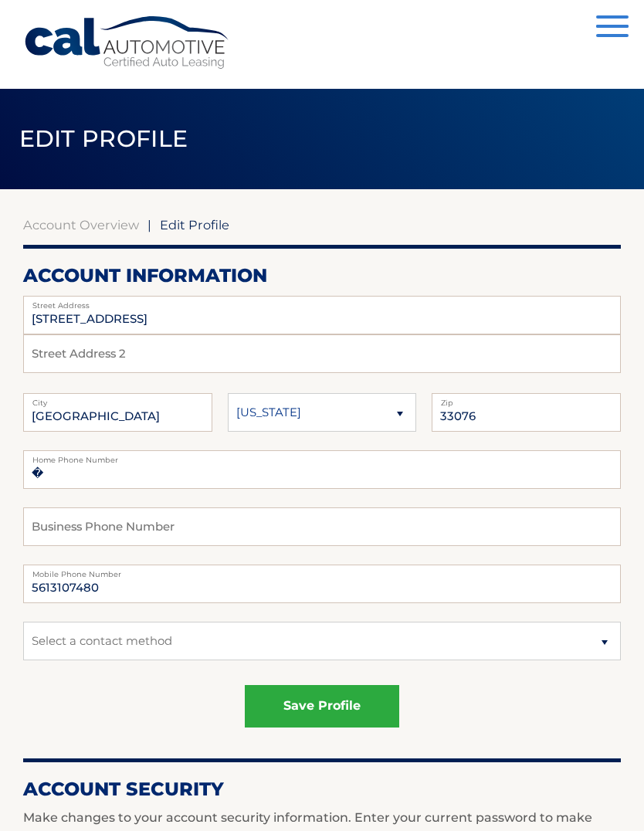
click at [614, 31] on button "Menu" at bounding box center [612, 27] width 32 height 25
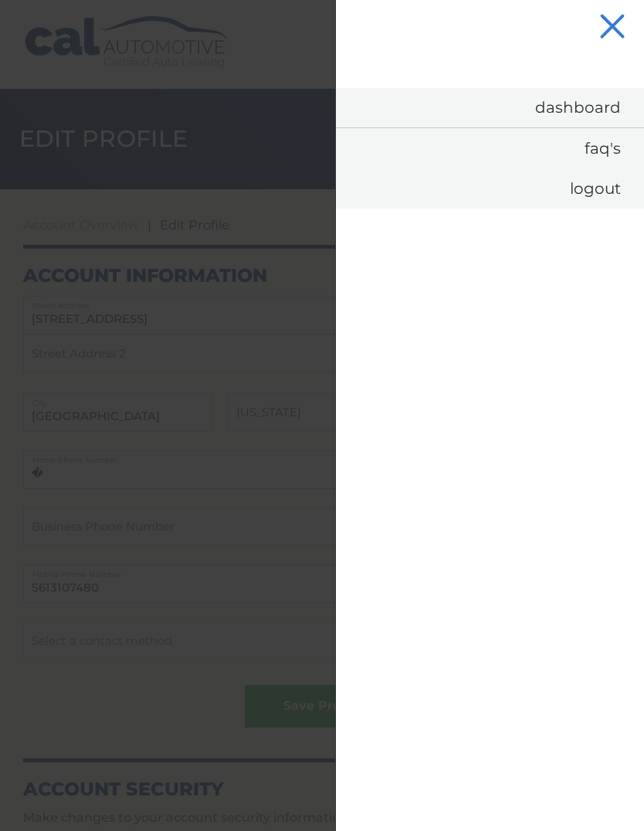
click at [602, 152] on link "FAQ's" at bounding box center [490, 148] width 308 height 40
click at [604, 183] on link "Logout" at bounding box center [490, 188] width 308 height 40
